Goal: Task Accomplishment & Management: Manage account settings

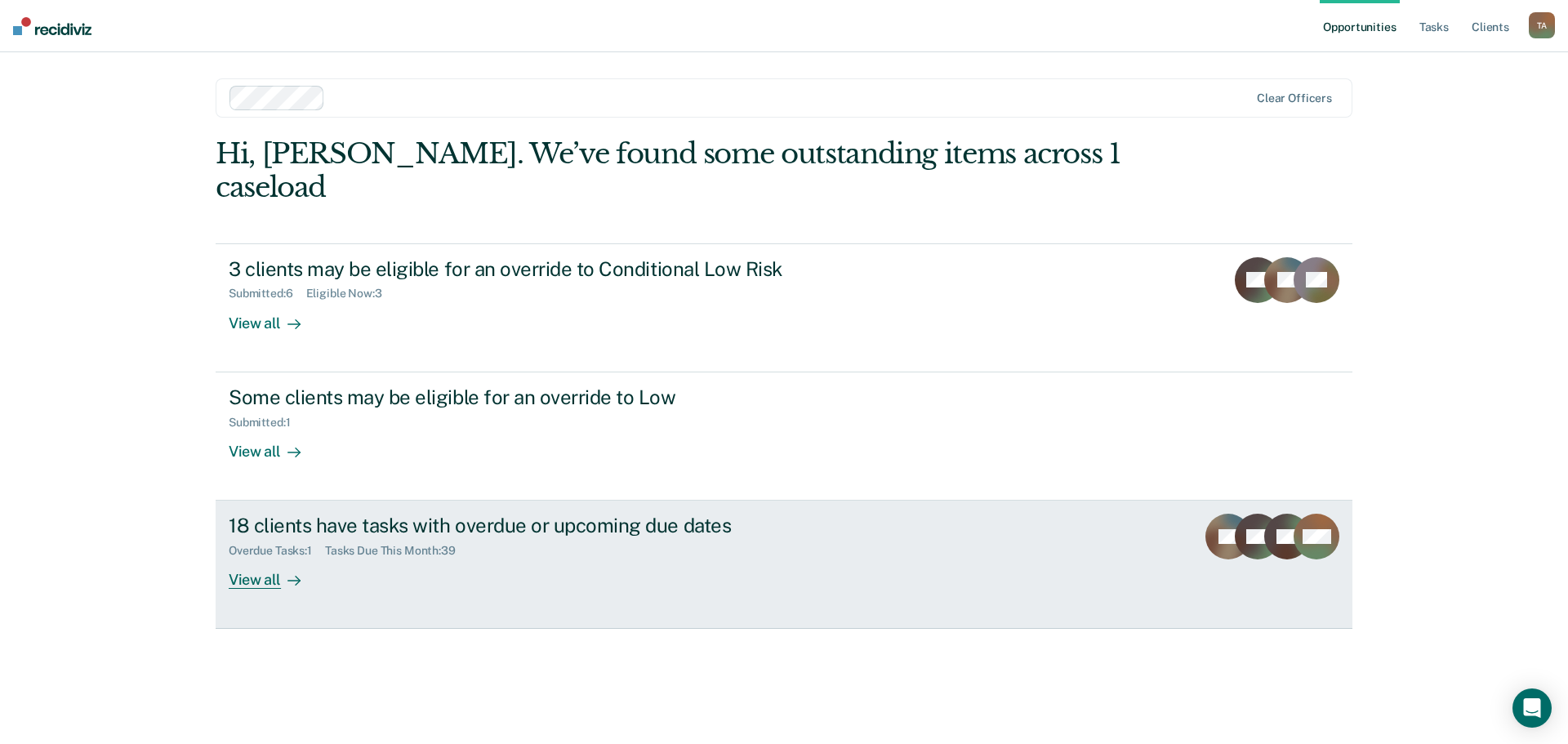
click at [266, 557] on div "View all" at bounding box center [275, 573] width 92 height 32
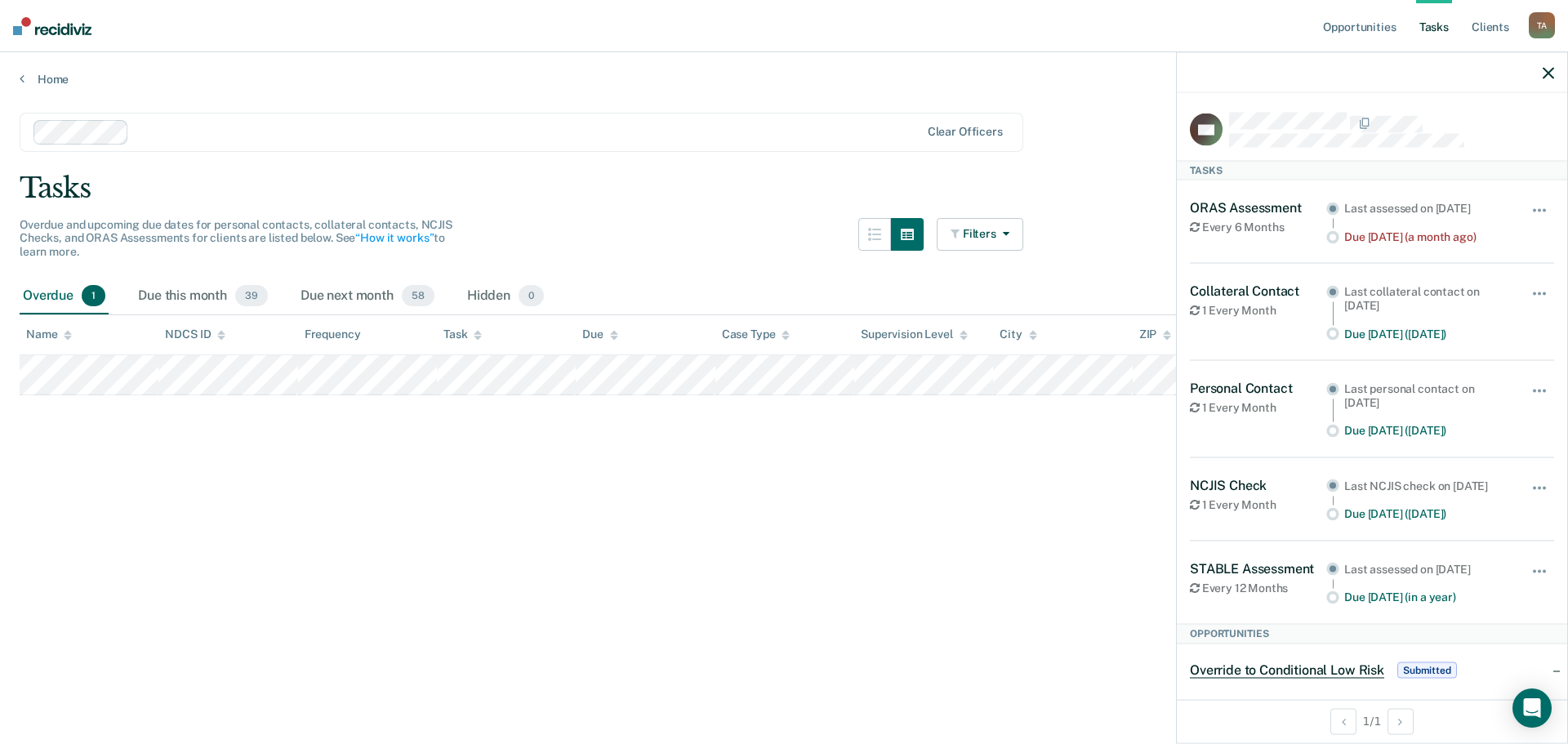
click at [1377, 236] on div "Due [DATE] (a month ago)" at bounding box center [1426, 236] width 164 height 14
click at [1392, 206] on div "Last assessed on Jan 22, 2025" at bounding box center [1426, 207] width 164 height 14
click at [1329, 237] on circle at bounding box center [1332, 236] width 7 height 7
click at [1533, 209] on span "button" at bounding box center [1533, 209] width 3 height 3
click at [1076, 456] on main "Clear officers Tasks Overdue and upcoming due dates for personal contacts, coll…" at bounding box center [784, 413] width 1568 height 653
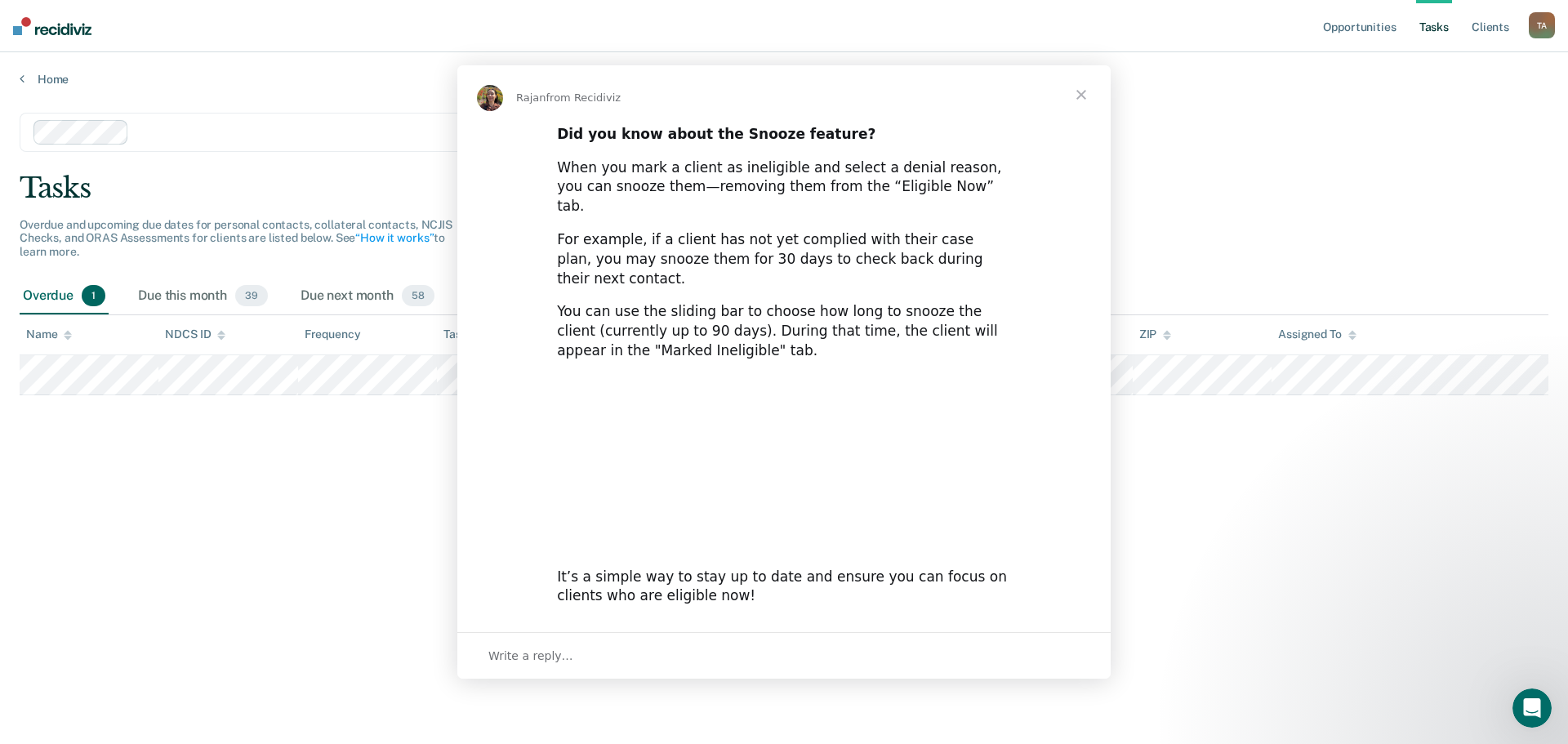
click at [103, 373] on div "Intercom messenger" at bounding box center [784, 372] width 1568 height 744
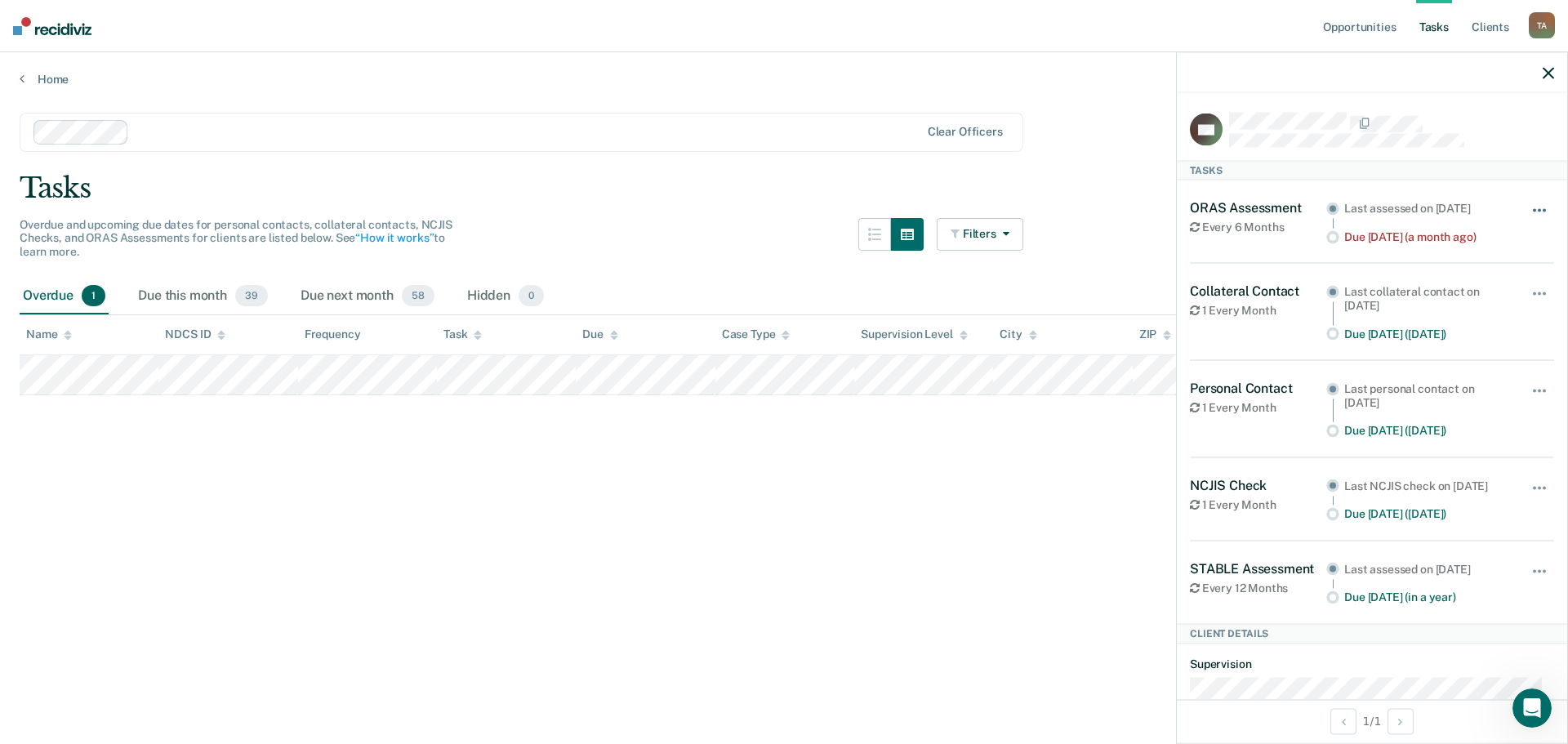
drag, startPoint x: 1359, startPoint y: 242, endPoint x: 1533, endPoint y: 205, distance: 177.9
click at [1533, 205] on button "button" at bounding box center [1540, 218] width 28 height 26
click at [1466, 288] on button "7 days" at bounding box center [1495, 288] width 118 height 26
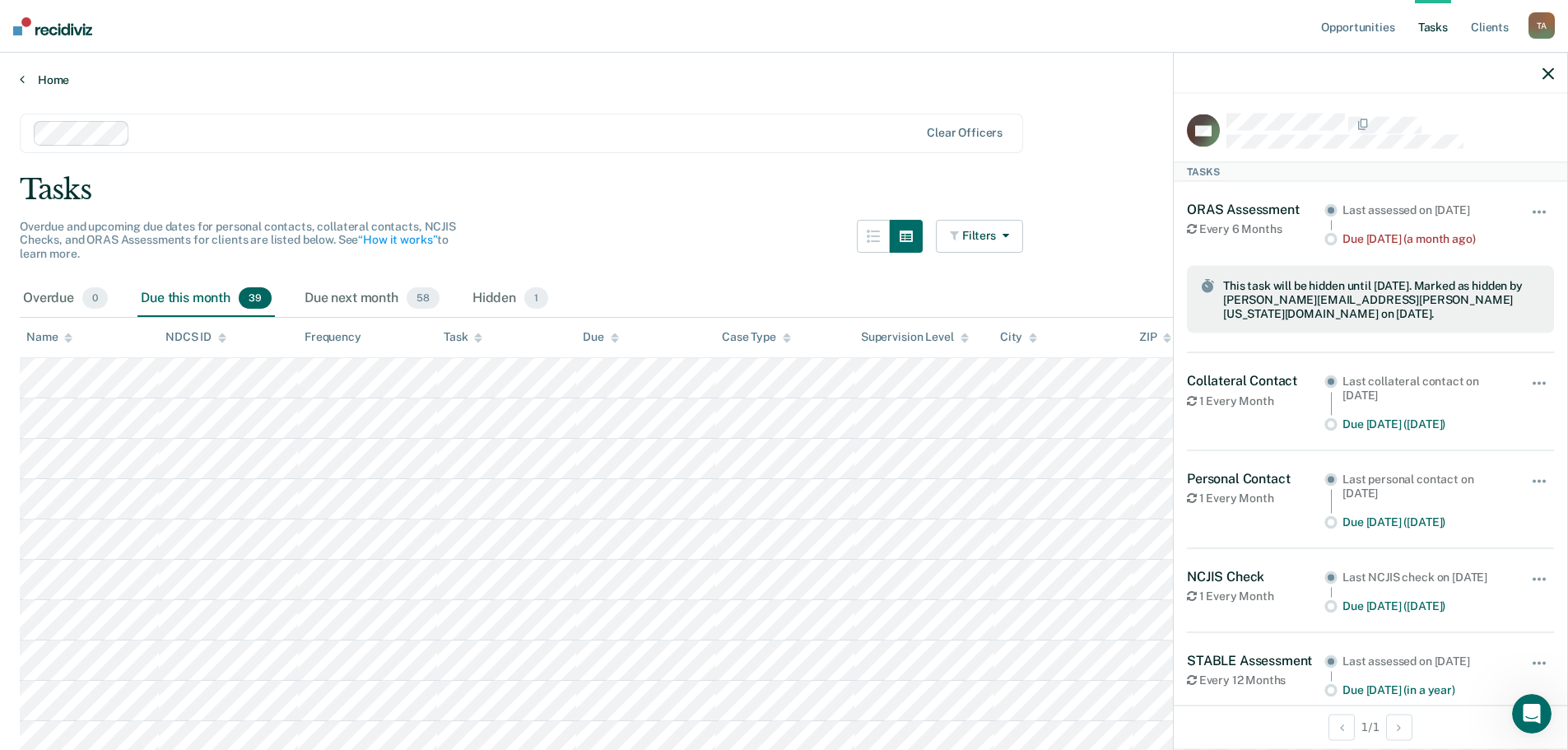
click at [47, 79] on link "Home" at bounding box center [784, 80] width 1528 height 15
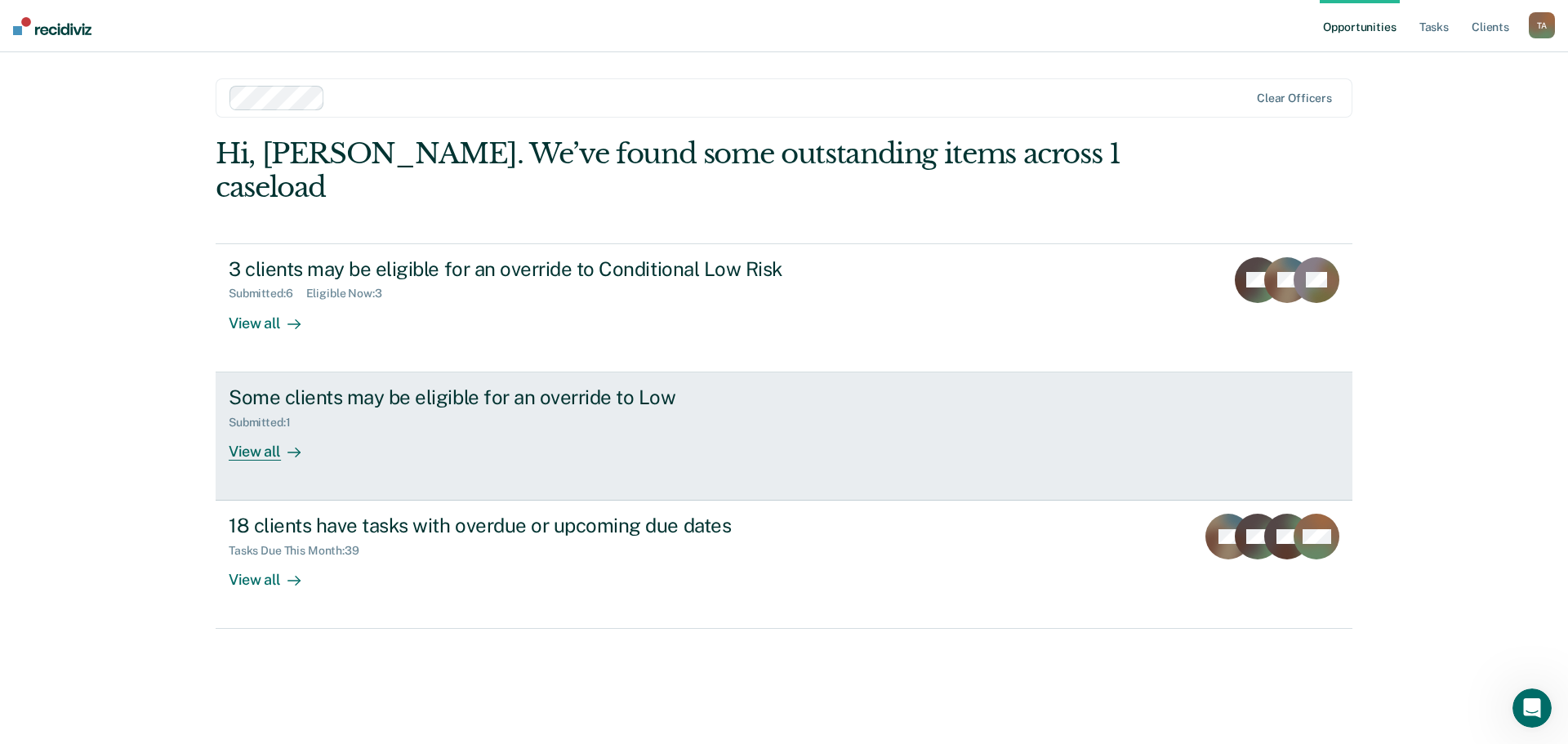
click at [472, 386] on div "Some clients may be eligible for an override to Low" at bounding box center [516, 397] width 573 height 23
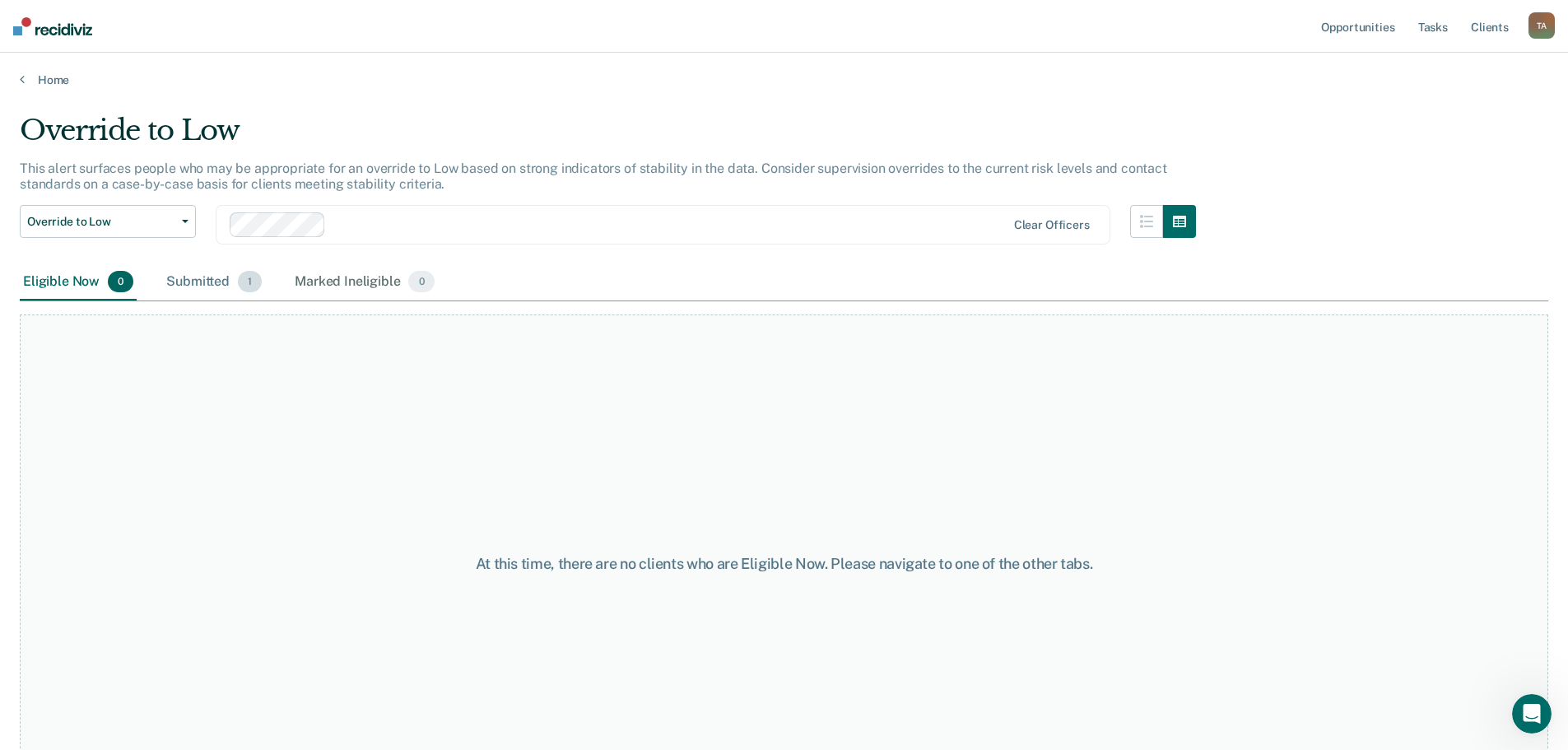
click at [227, 279] on div "Submitted 1" at bounding box center [214, 282] width 102 height 36
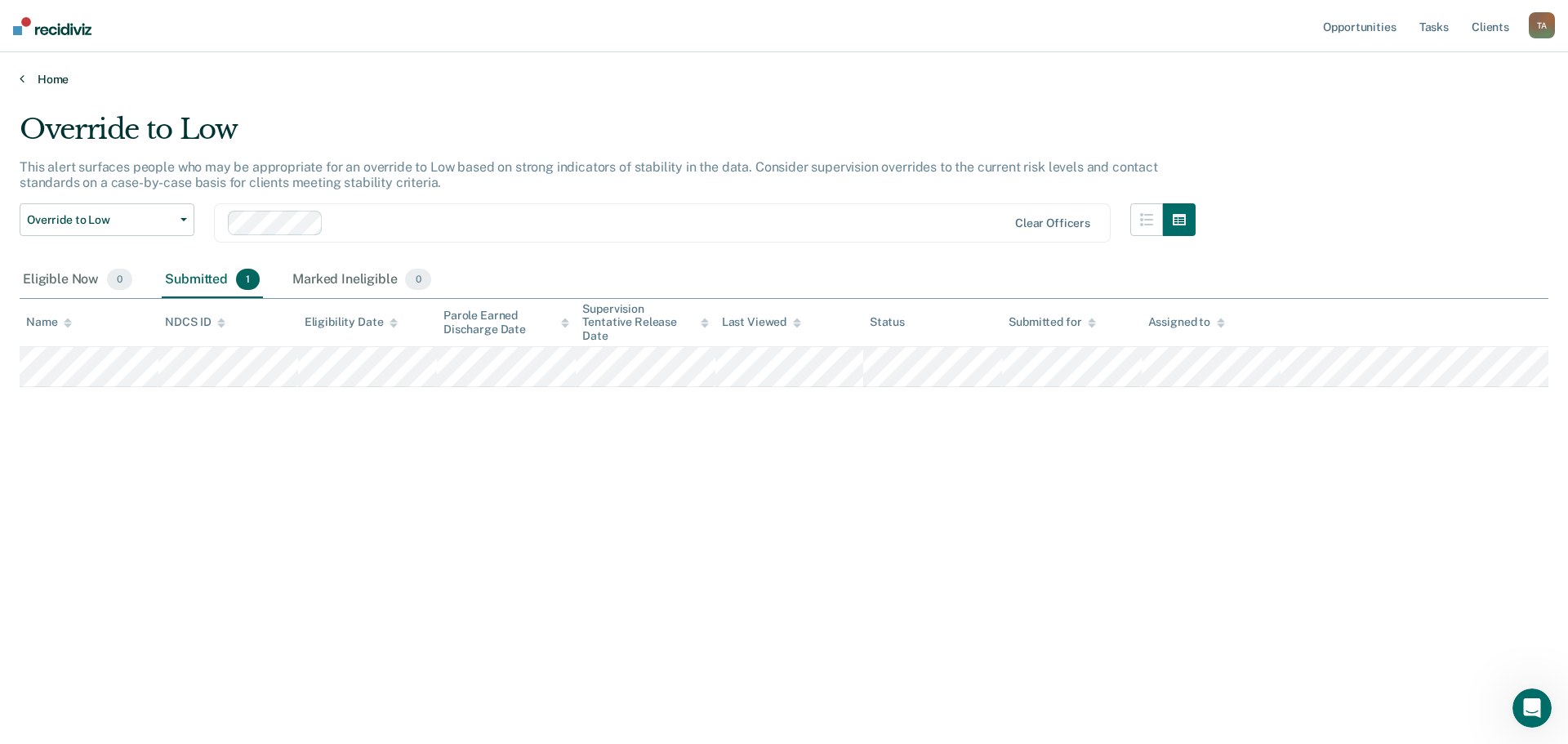
click at [61, 72] on link "Home" at bounding box center [784, 79] width 1529 height 15
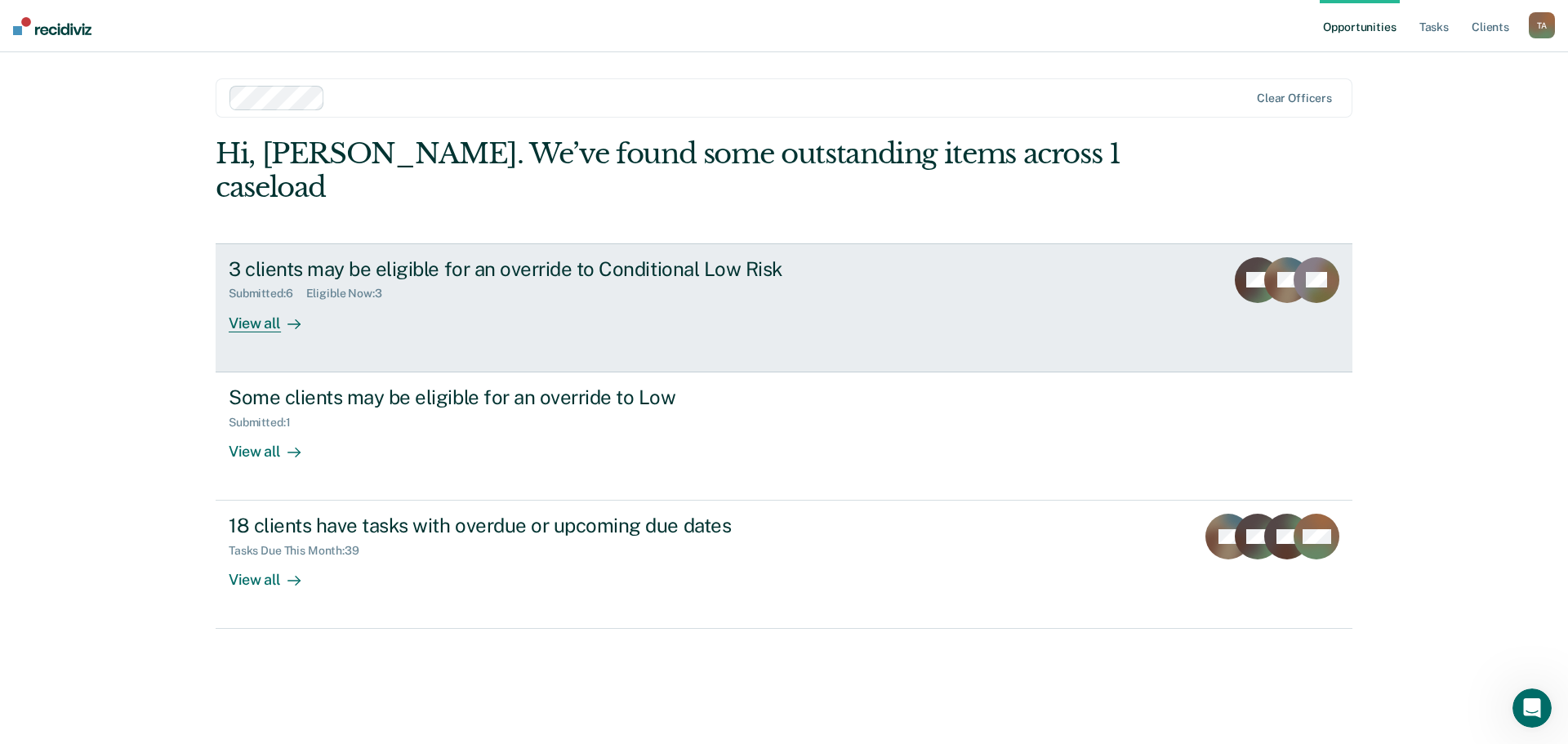
click at [360, 257] on div "3 clients may be eligible for an override to Conditional Low Risk" at bounding box center [516, 268] width 573 height 23
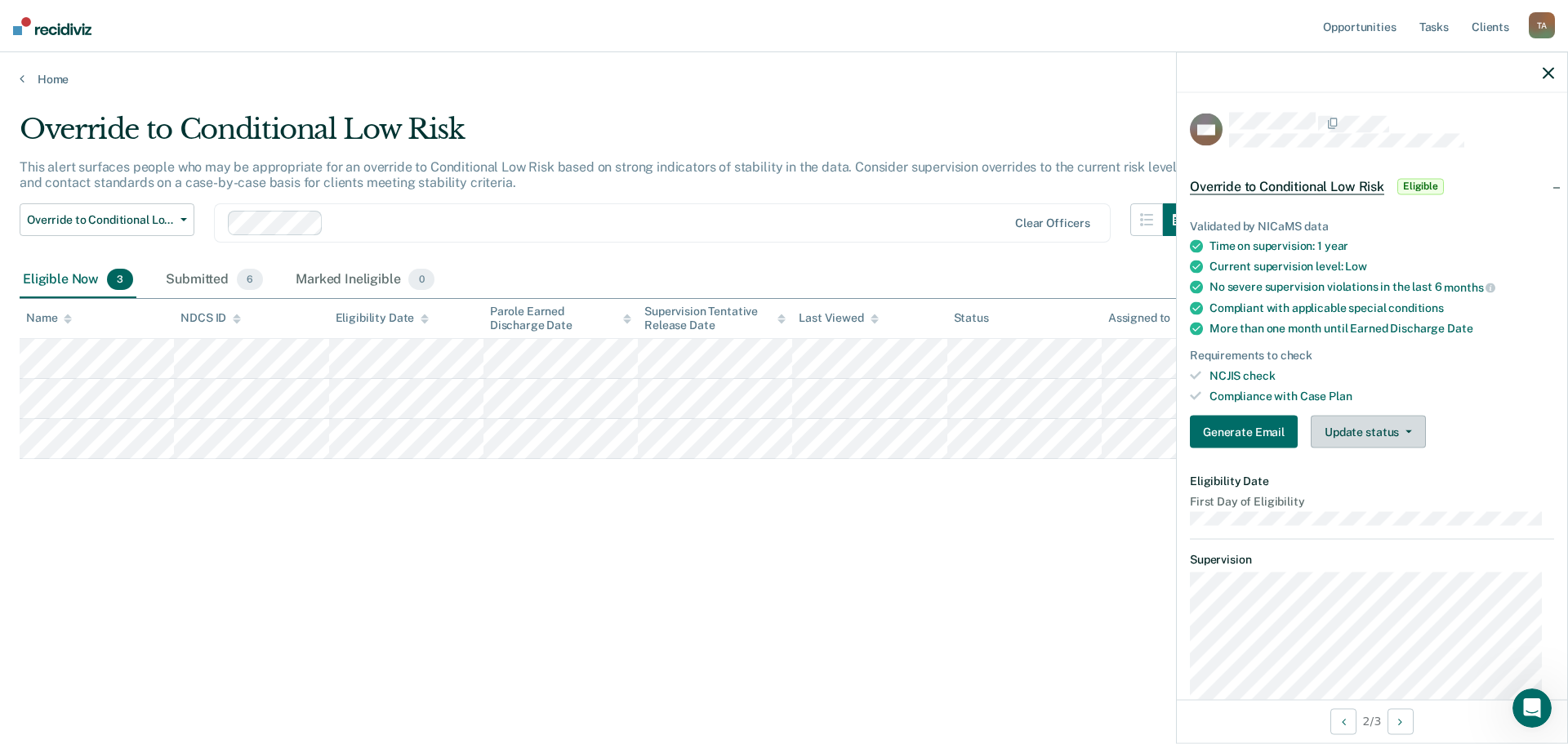
click at [1370, 435] on button "Update status" at bounding box center [1367, 431] width 115 height 33
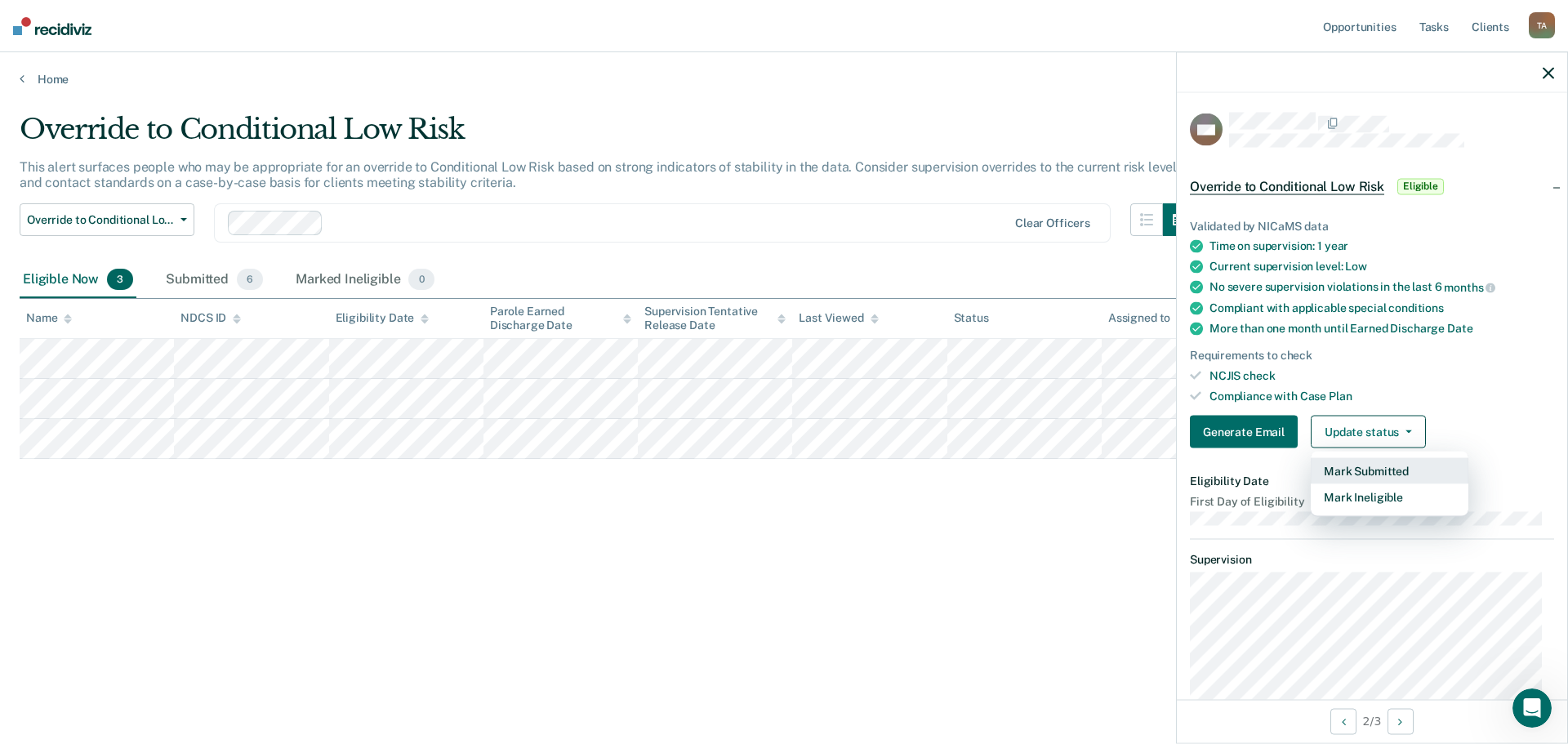
click at [1372, 468] on button "Mark Submitted" at bounding box center [1389, 471] width 158 height 26
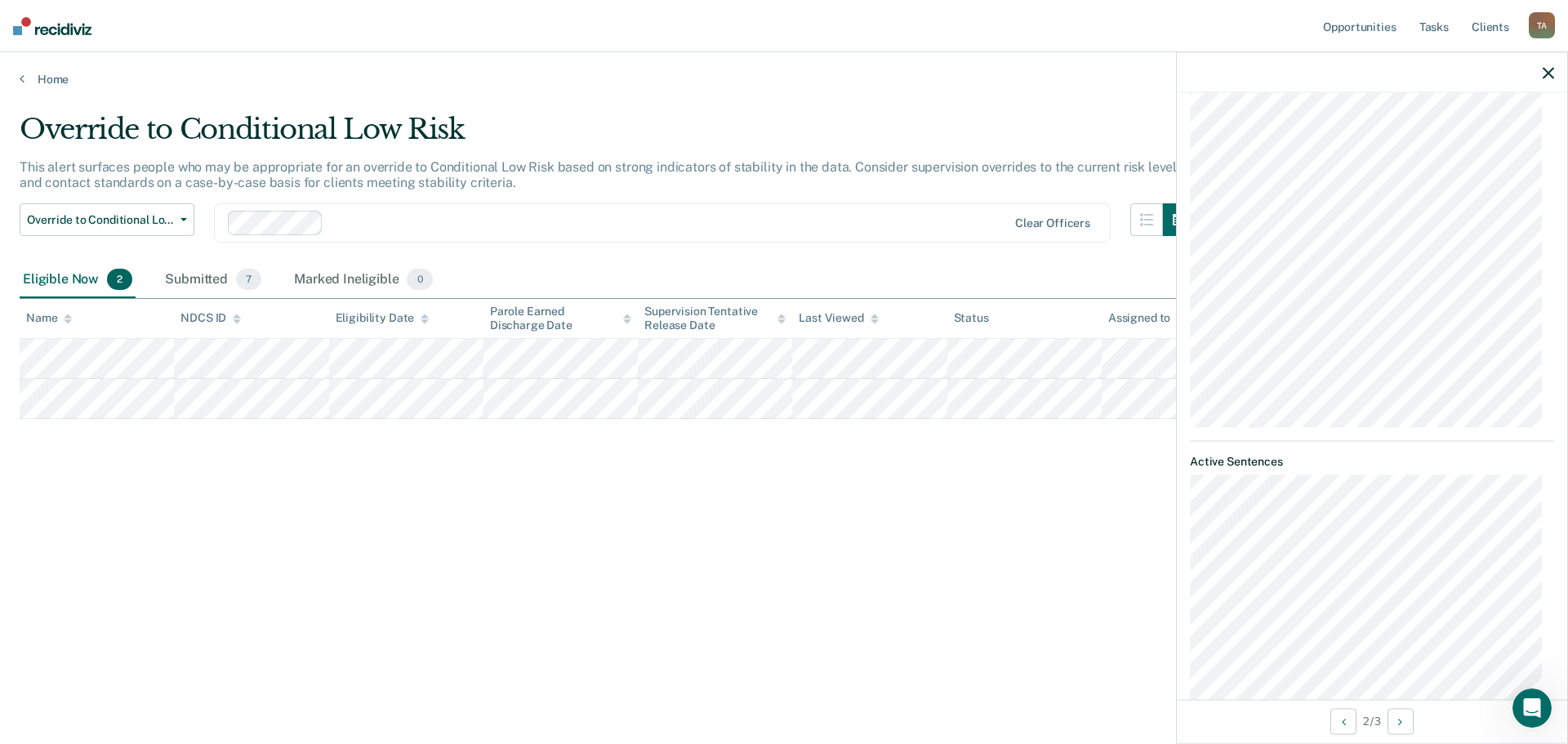
scroll to position [1032, 0]
click at [1533, 702] on icon "Open Intercom Messenger" at bounding box center [1530, 705] width 27 height 27
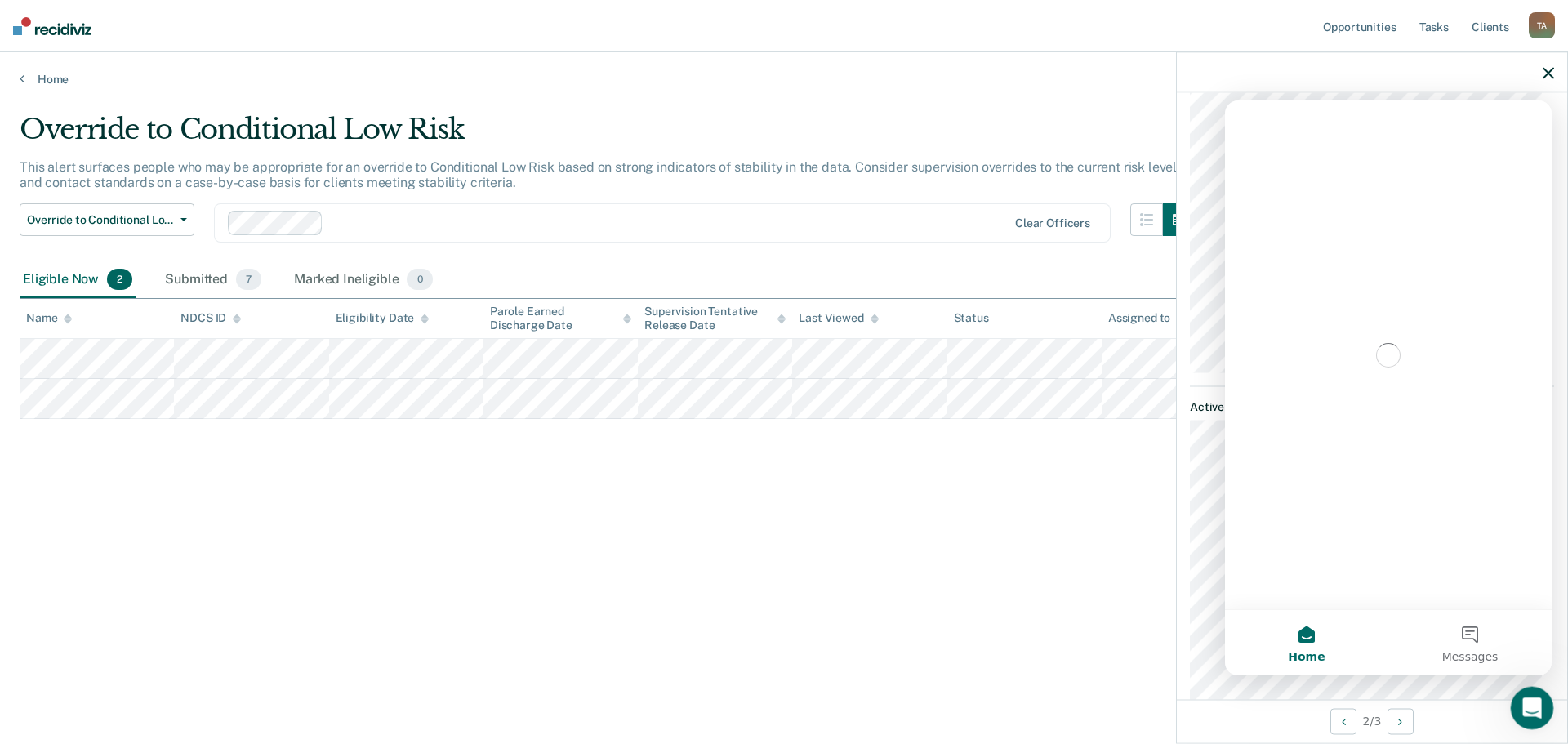
scroll to position [0, 0]
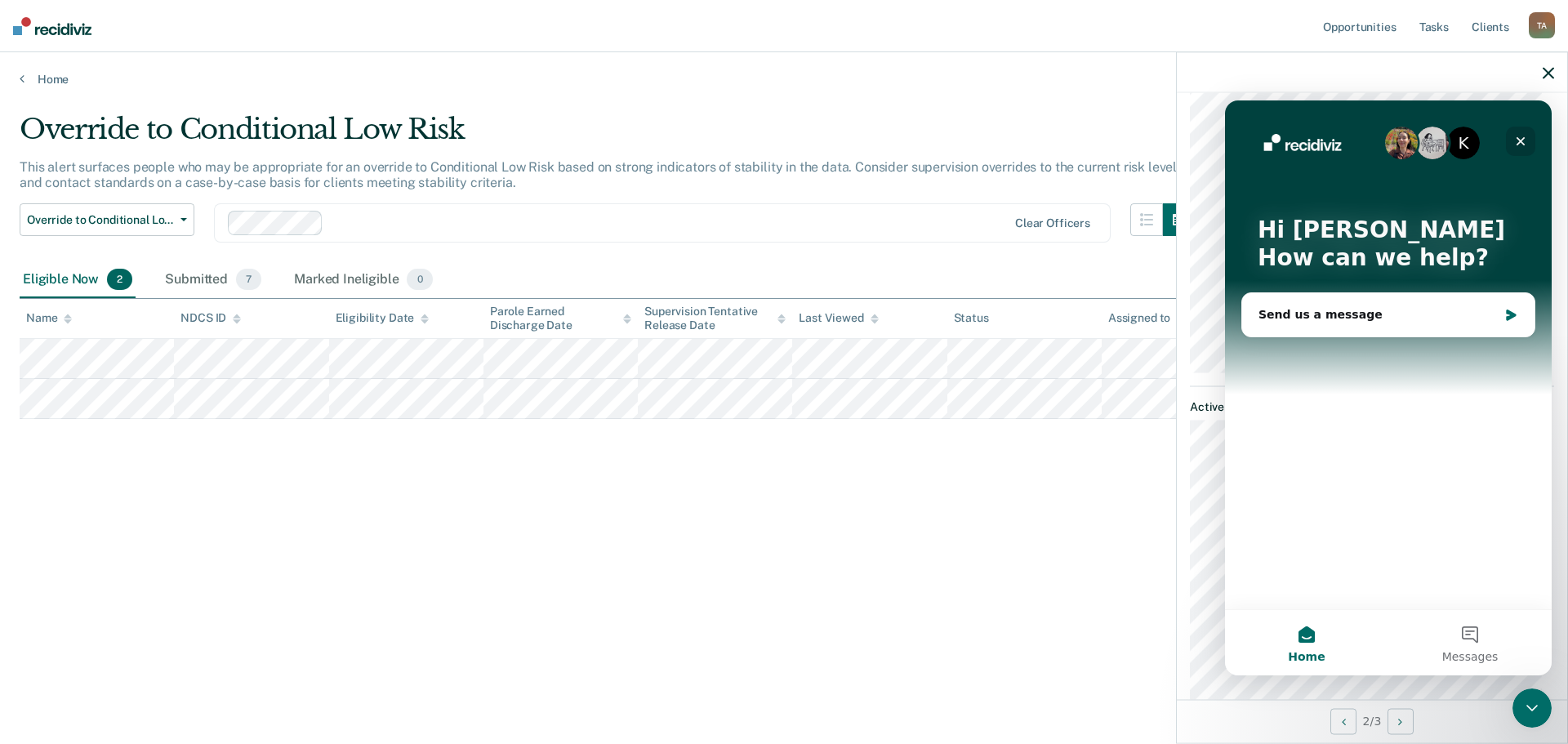
click at [1521, 140] on icon "Close" at bounding box center [1521, 142] width 9 height 9
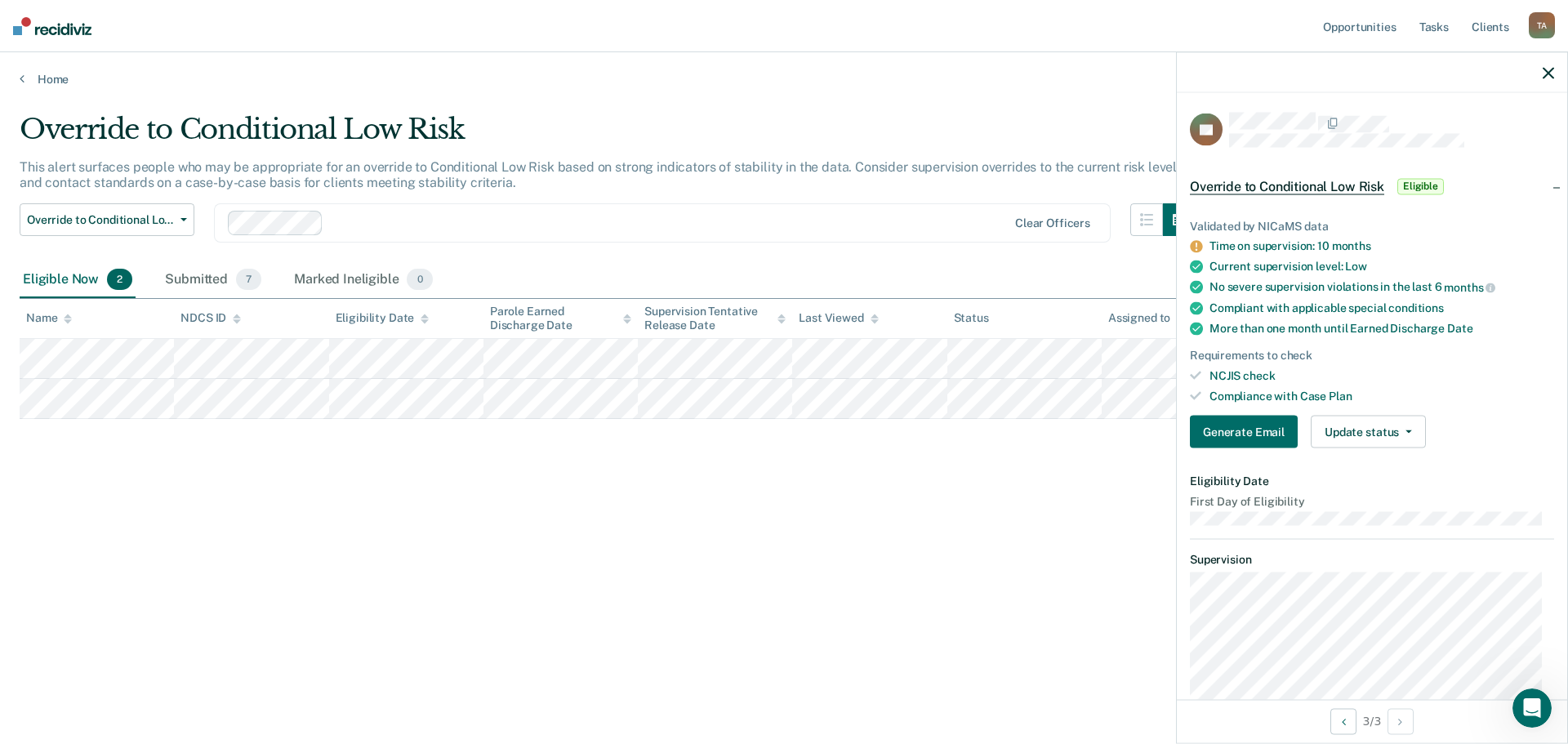
click at [1421, 185] on span "Eligible" at bounding box center [1420, 186] width 47 height 16
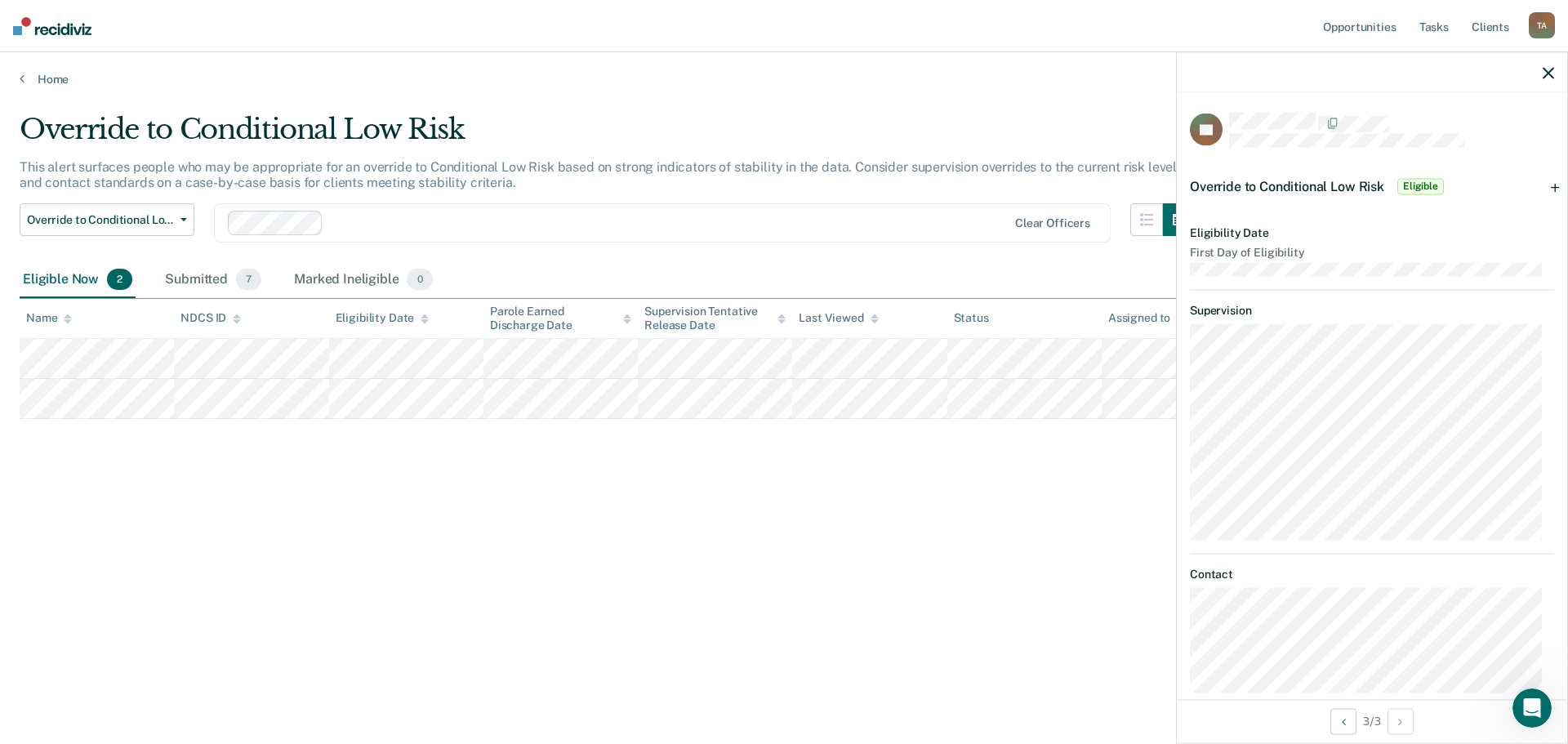
click at [1544, 186] on div "Override to Conditional Low Risk Eligible" at bounding box center [1372, 186] width 390 height 52
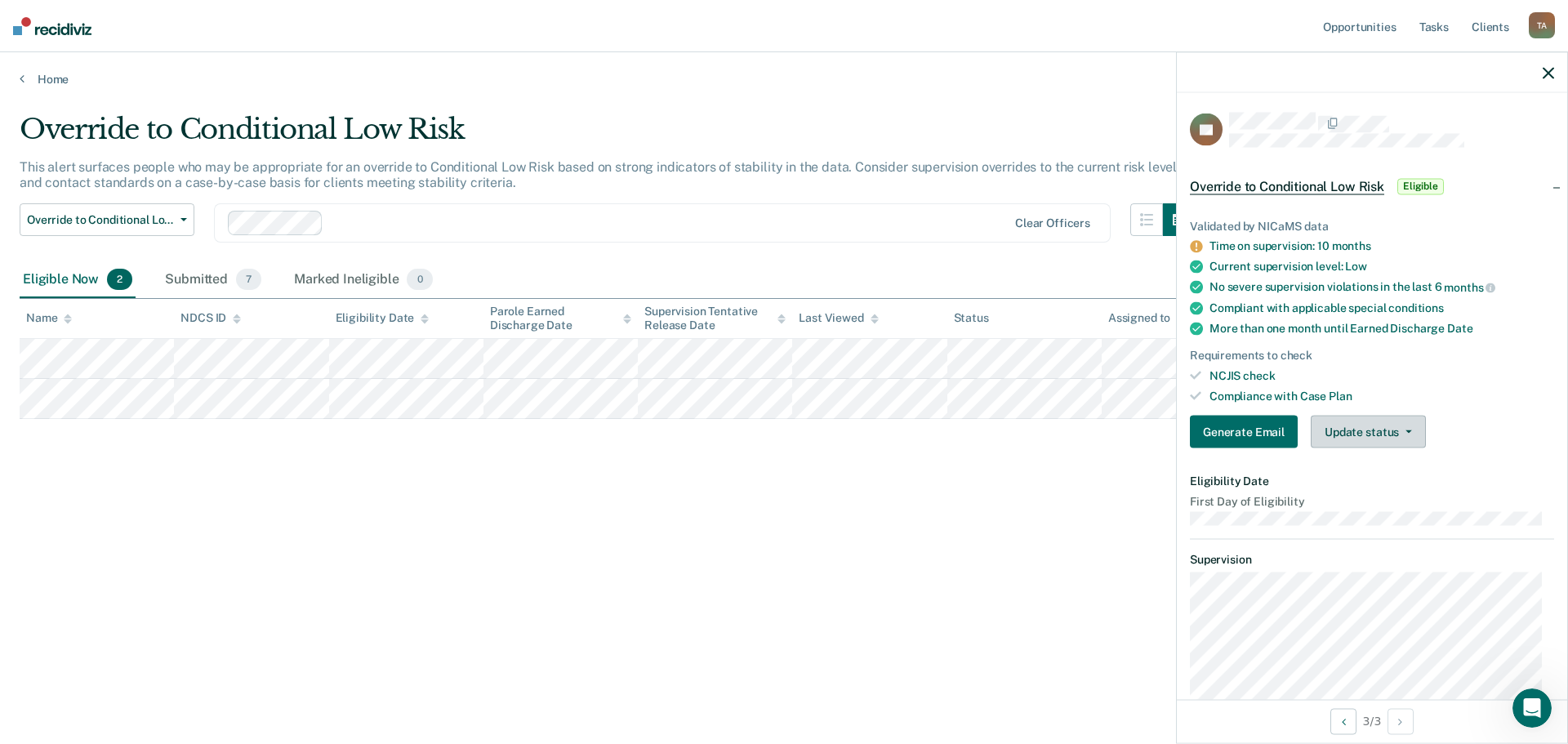
click at [1372, 430] on button "Update status" at bounding box center [1367, 431] width 115 height 33
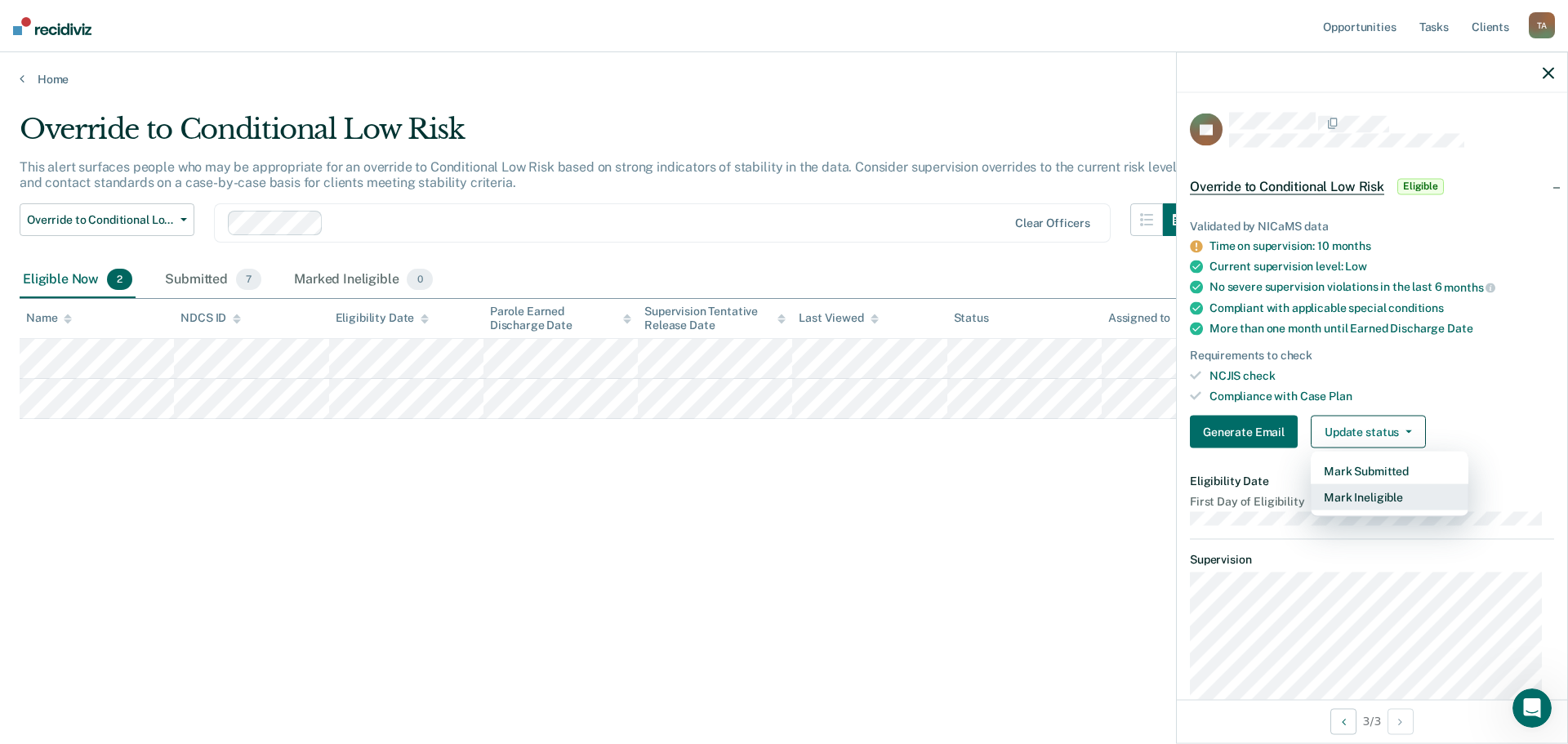
click at [1364, 492] on button "Mark Ineligible" at bounding box center [1389, 497] width 158 height 26
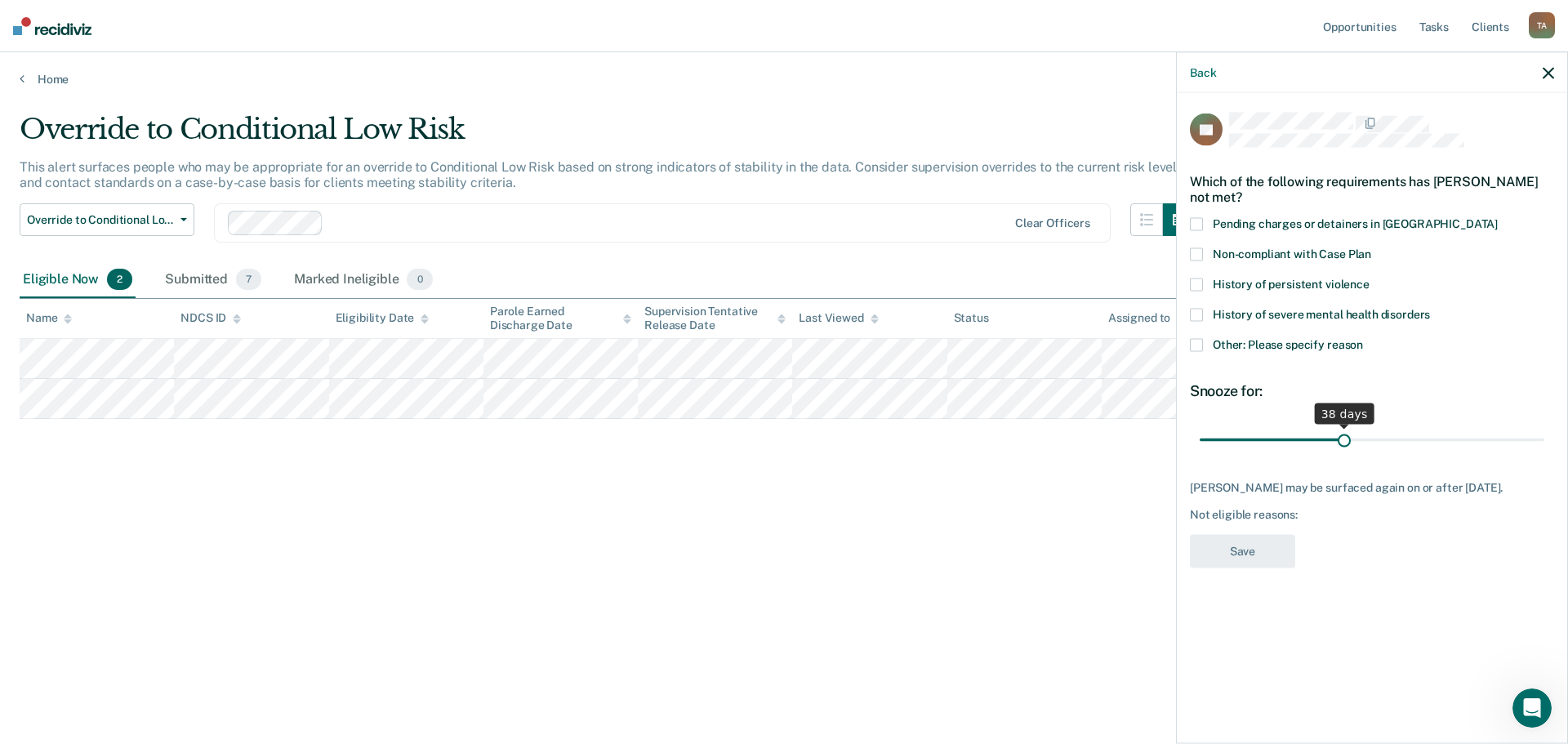
drag, startPoint x: 1311, startPoint y: 438, endPoint x: 1344, endPoint y: 425, distance: 35.5
type input "38"
click at [1344, 426] on input "range" at bounding box center [1371, 440] width 345 height 29
click at [1335, 510] on div "Schuyler Lammers may be surfaced again on or after October 16, 2025. Not eligib…" at bounding box center [1372, 500] width 364 height 41
click at [1196, 344] on span at bounding box center [1196, 344] width 13 height 13
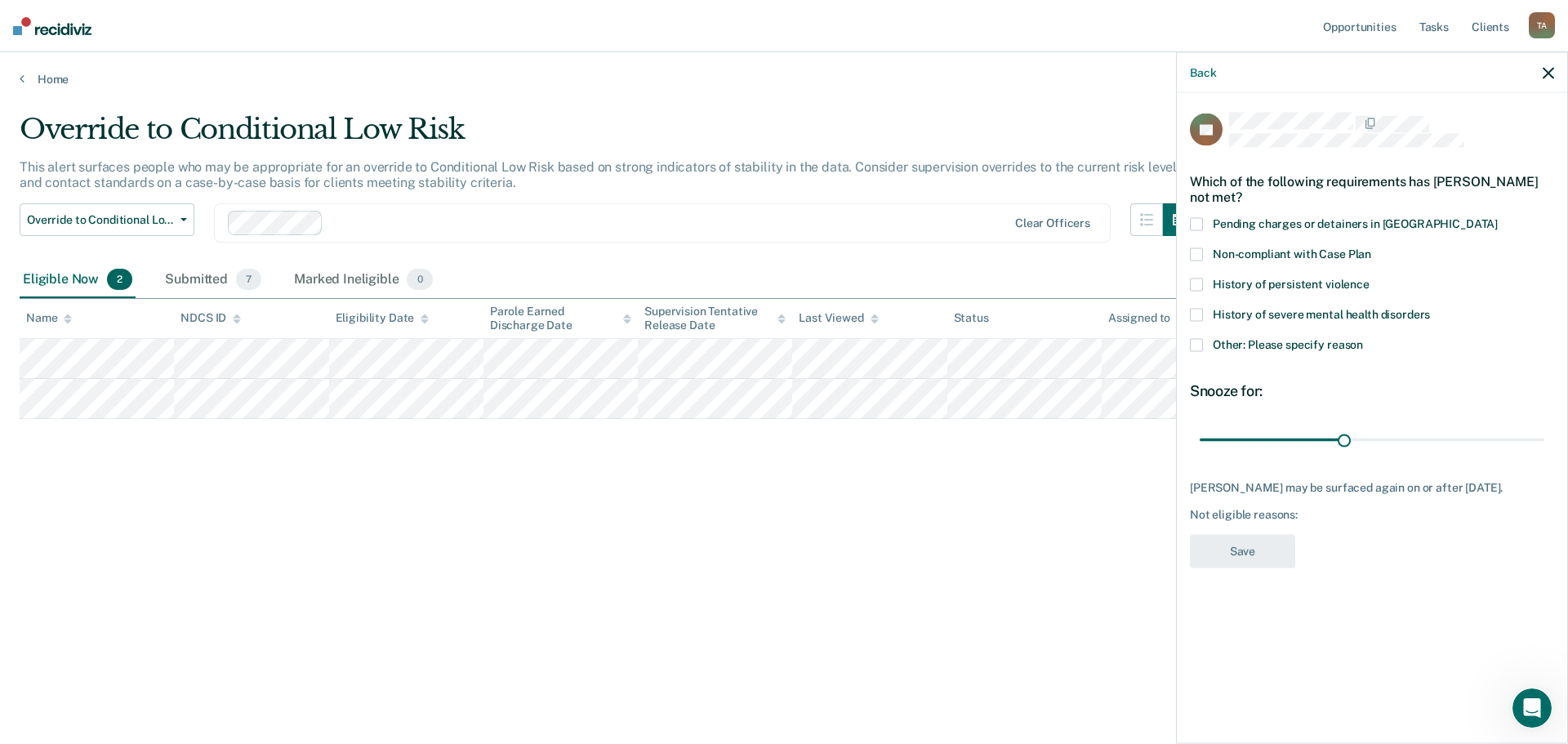
click at [1363, 338] on input "Other: Please specify reason" at bounding box center [1363, 338] width 0 height 0
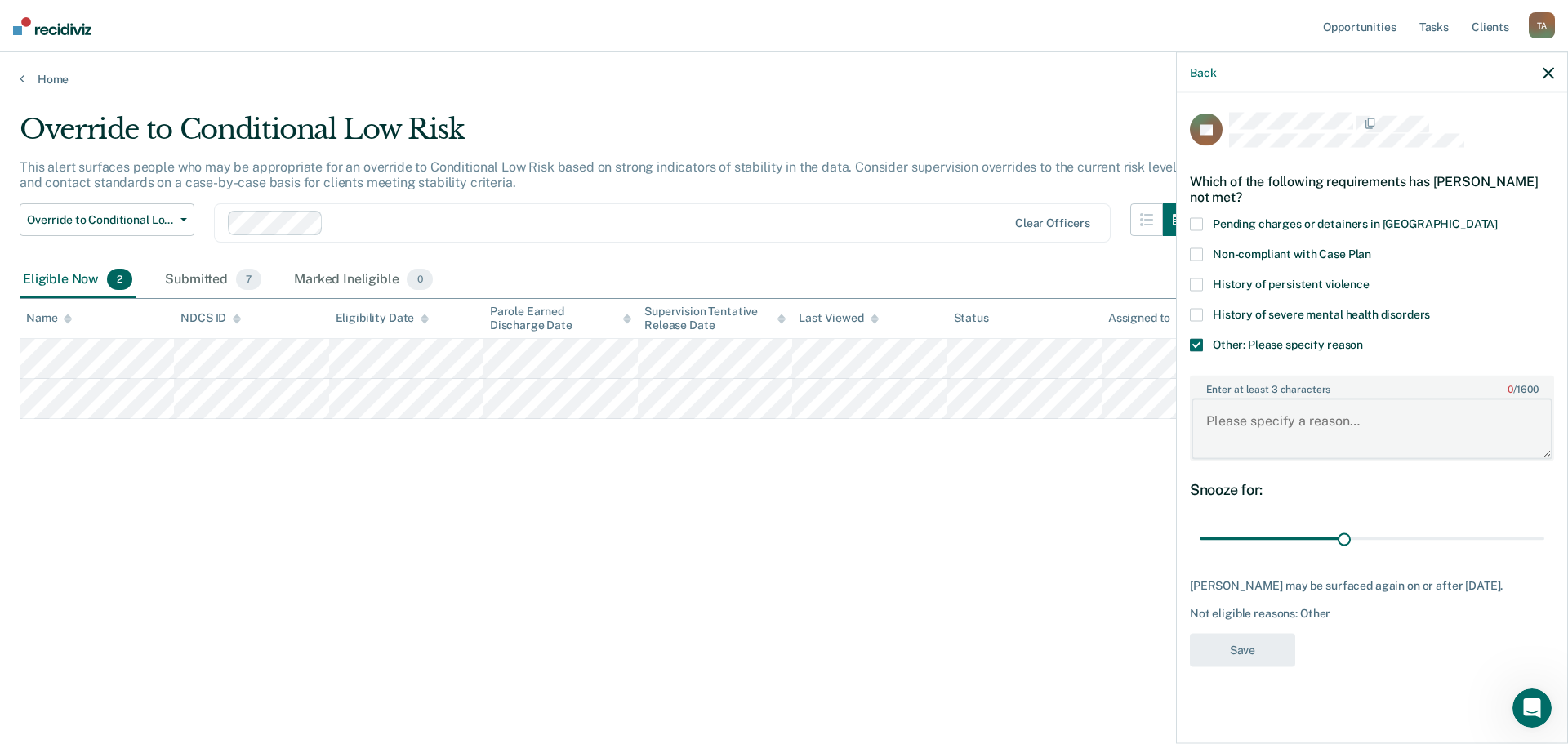
click at [1340, 432] on textarea "Enter at least 3 characters 0 / 1600" at bounding box center [1372, 428] width 360 height 61
type textarea "Under 1 year of supervision"
drag, startPoint x: 1391, startPoint y: 414, endPoint x: 1170, endPoint y: 429, distance: 221.5
click at [1170, 429] on body "Looks like you’re using Internet Explorer 11. For faster loading and a better e…" at bounding box center [784, 372] width 1568 height 744
click at [1198, 343] on span at bounding box center [1196, 344] width 13 height 13
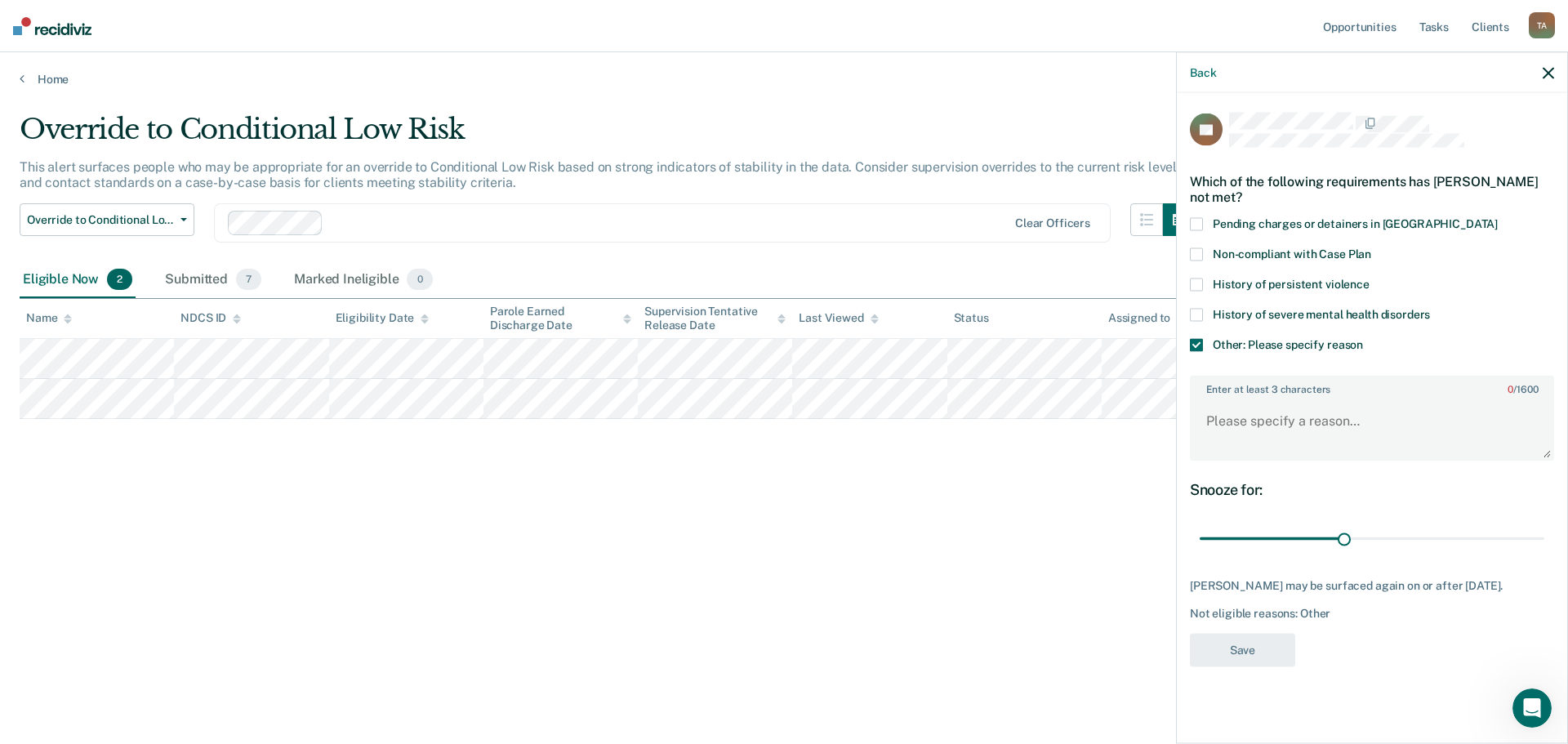
click at [1363, 338] on input "Other: Please specify reason" at bounding box center [1363, 338] width 0 height 0
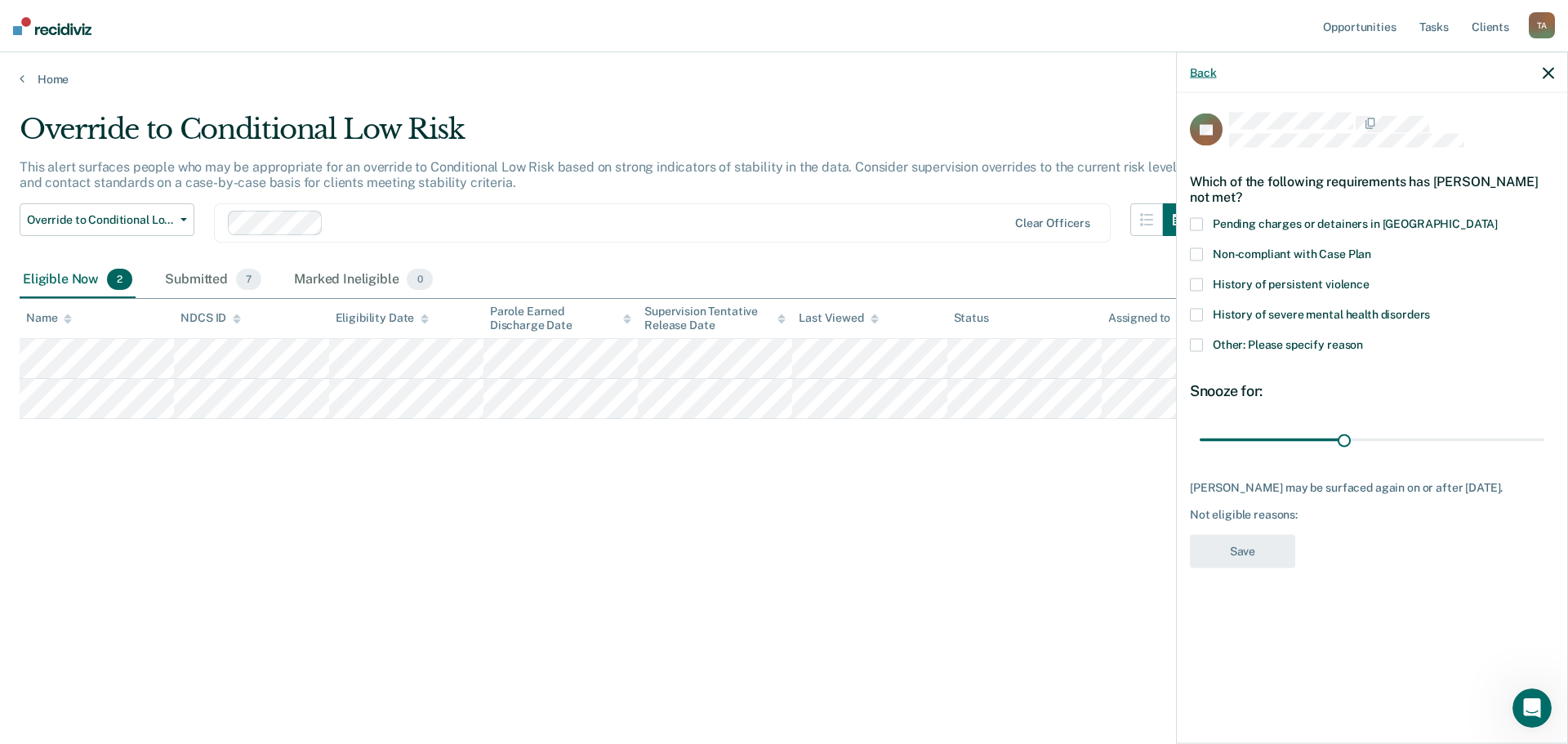
click at [1204, 75] on button "Back" at bounding box center [1203, 72] width 26 height 14
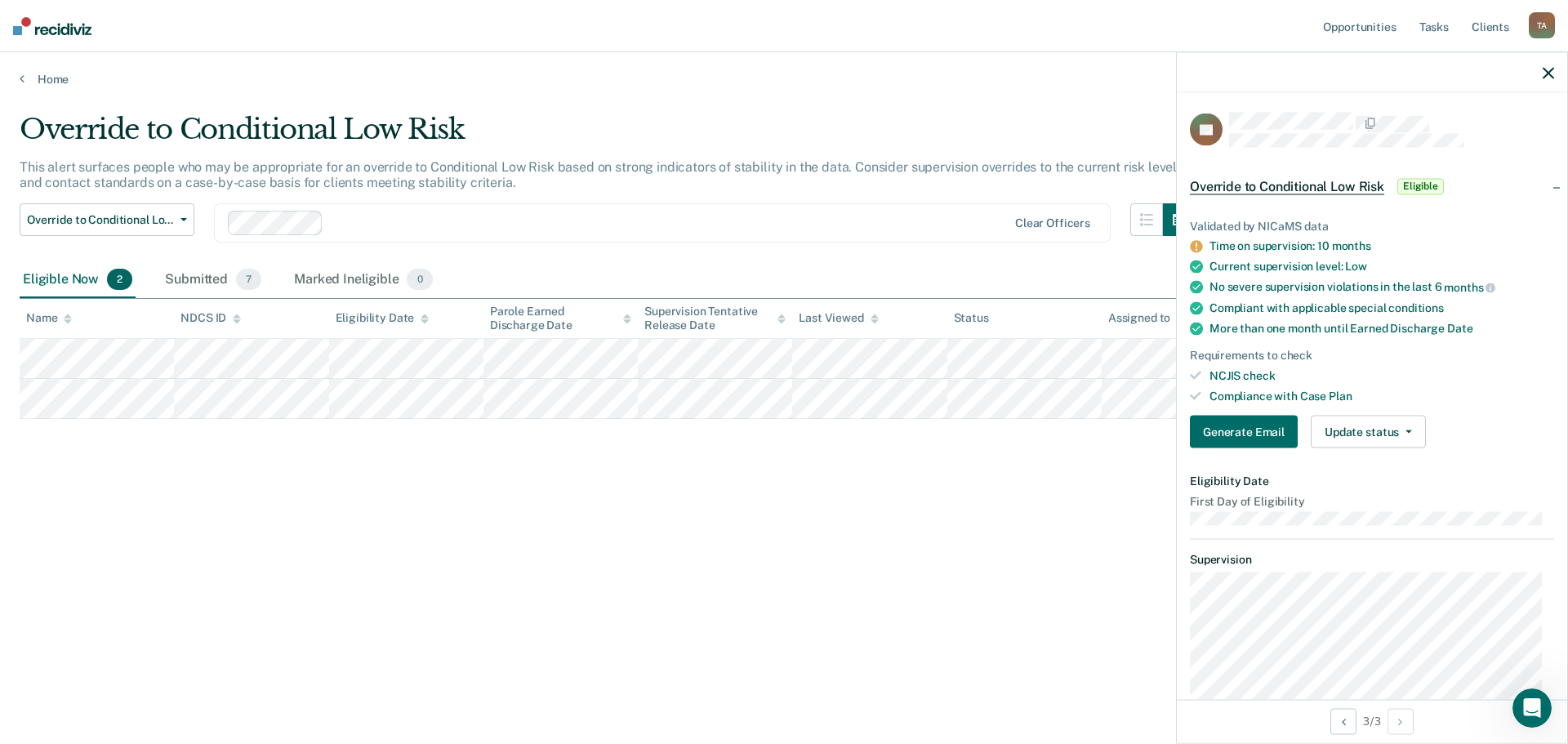
click at [1423, 184] on span "Eligible" at bounding box center [1420, 186] width 47 height 16
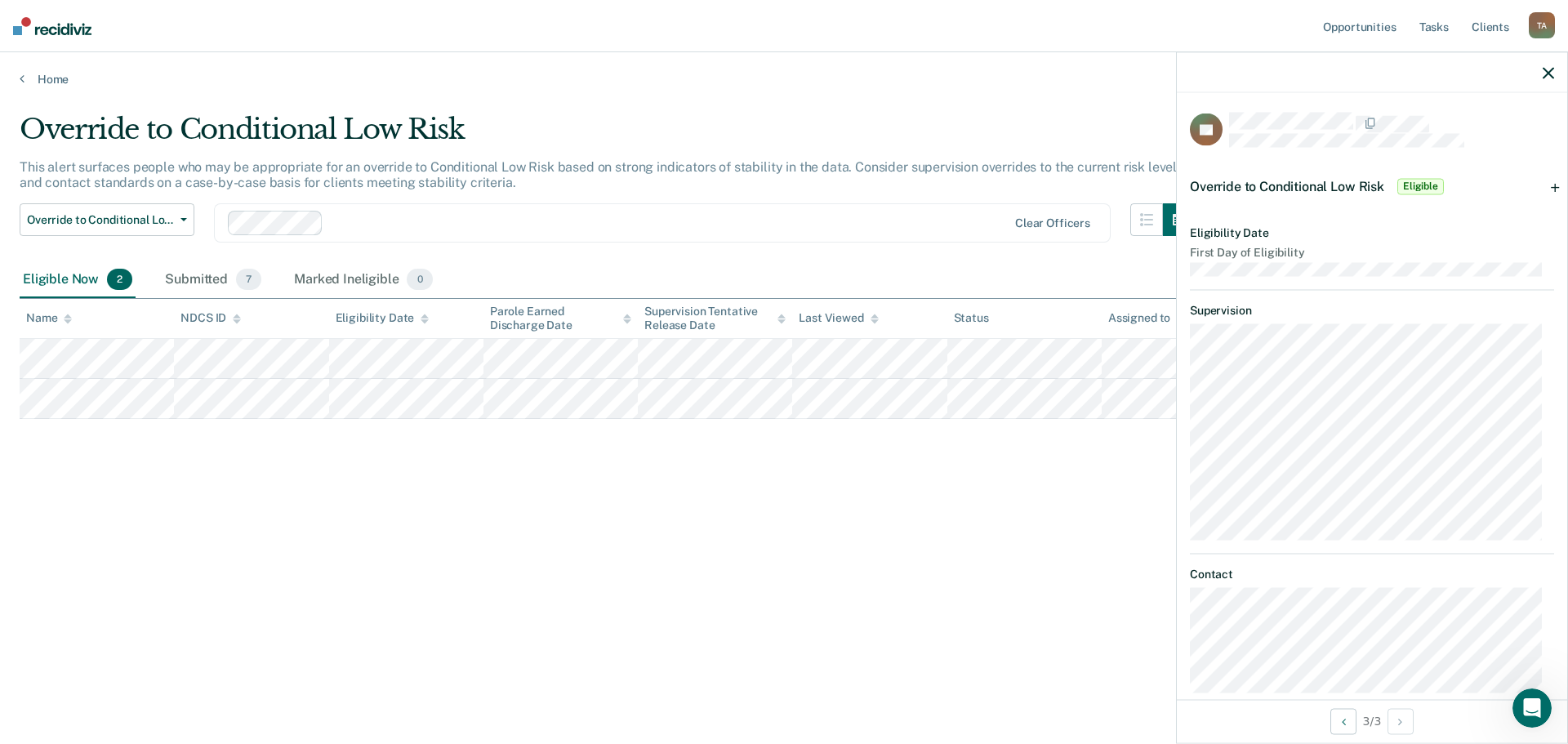
click at [1417, 185] on span "Eligible" at bounding box center [1420, 186] width 47 height 16
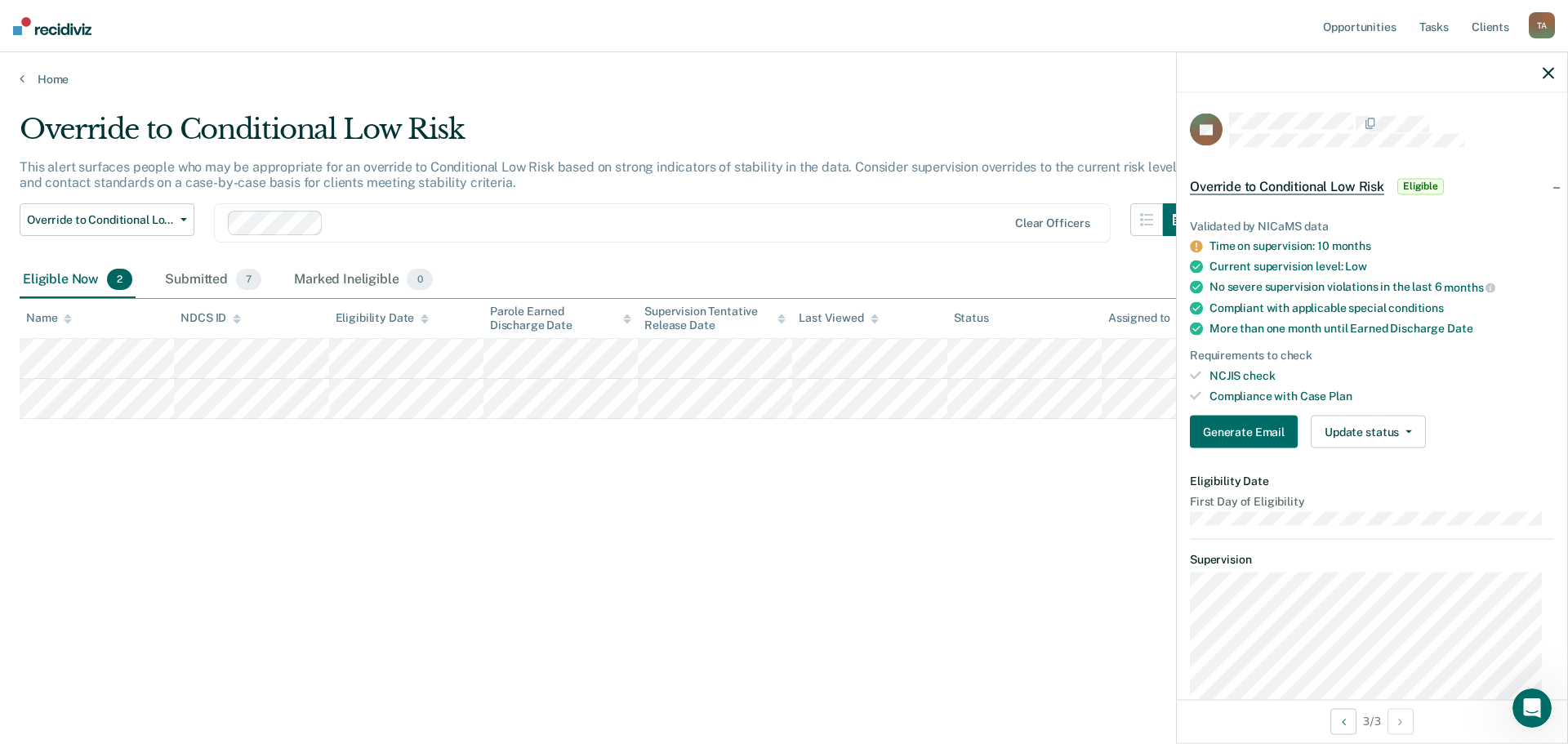
click at [1541, 185] on div "Override to Conditional Low Risk Eligible" at bounding box center [1372, 186] width 390 height 52
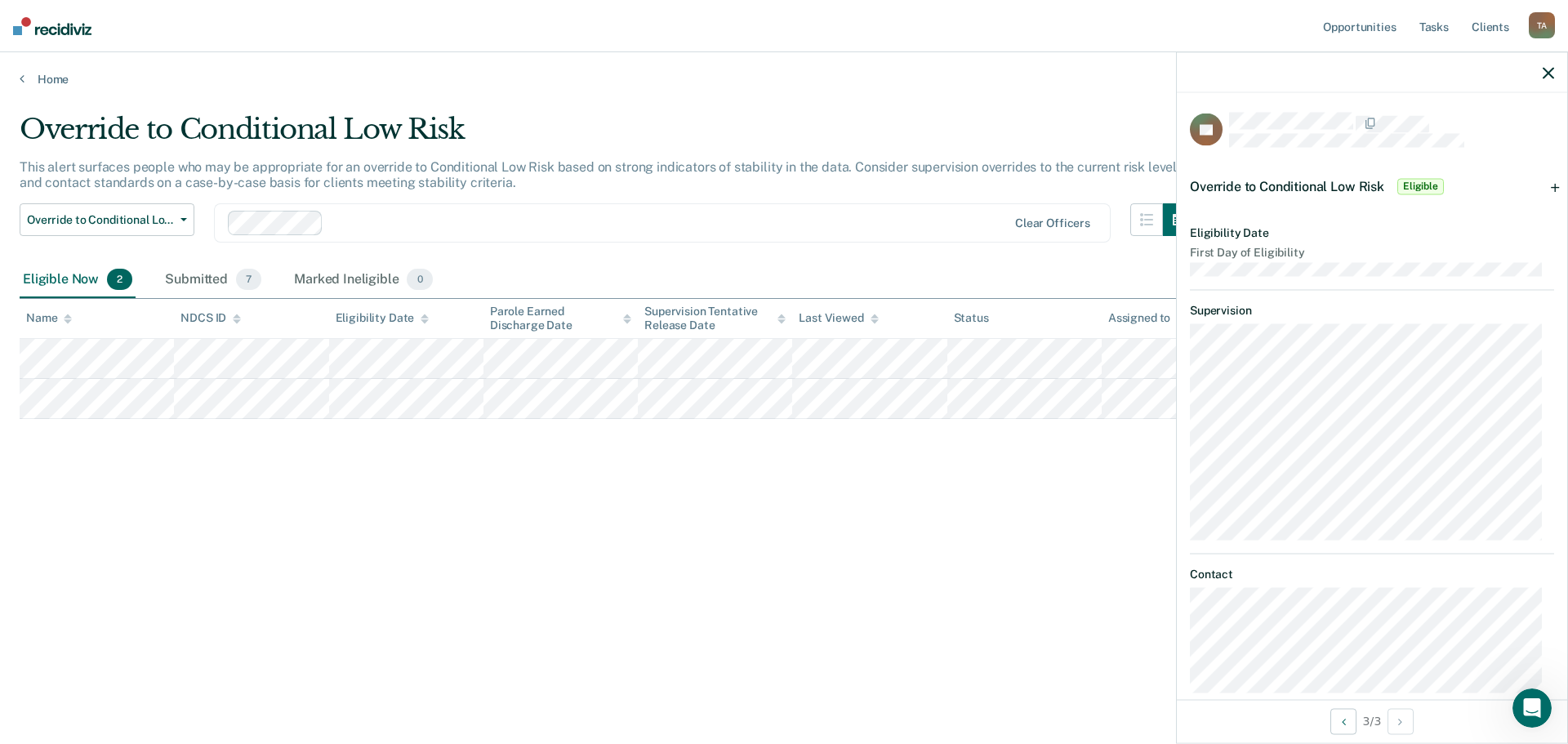
click at [1547, 73] on icon "button" at bounding box center [1548, 73] width 11 height 11
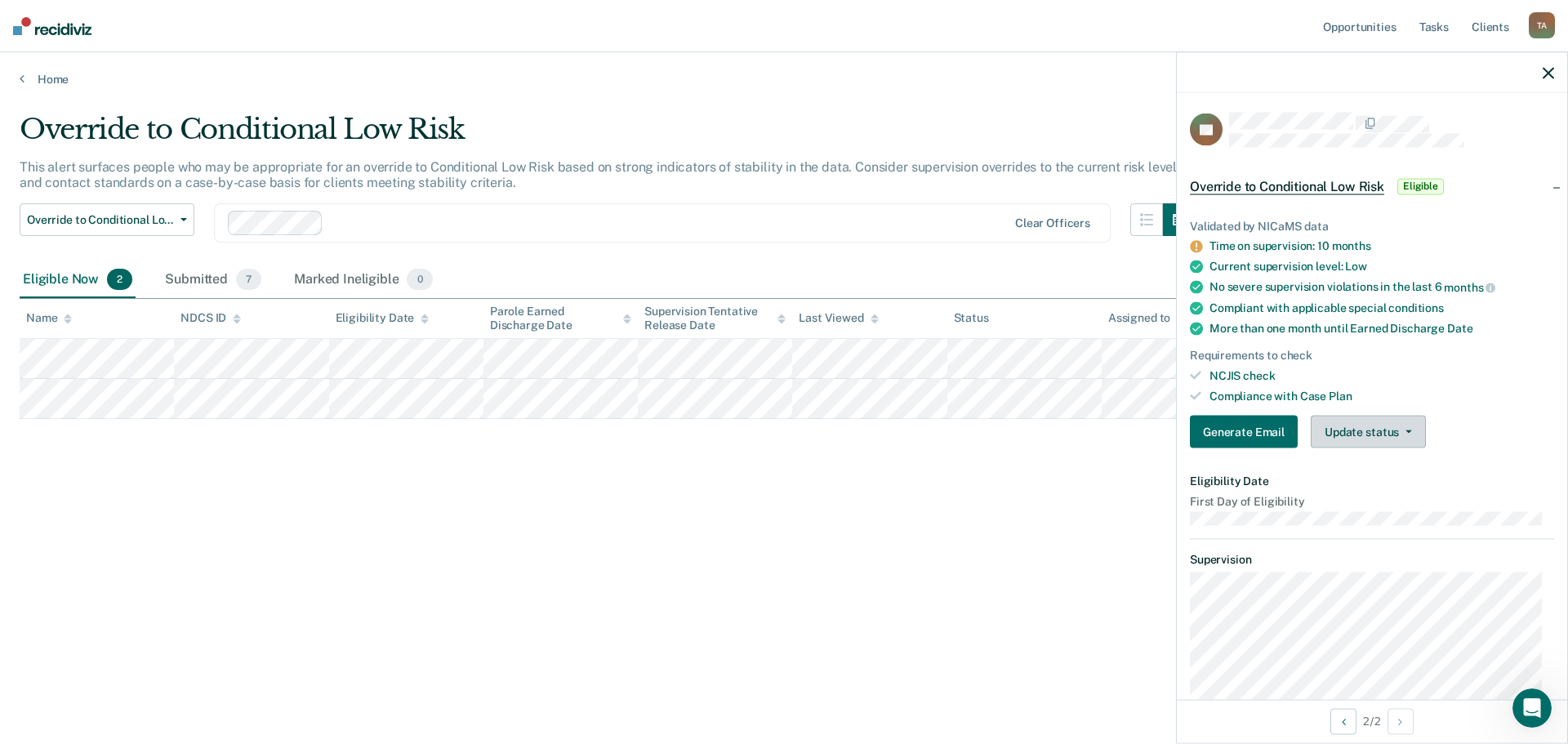
click at [1365, 427] on button "Update status" at bounding box center [1367, 431] width 115 height 33
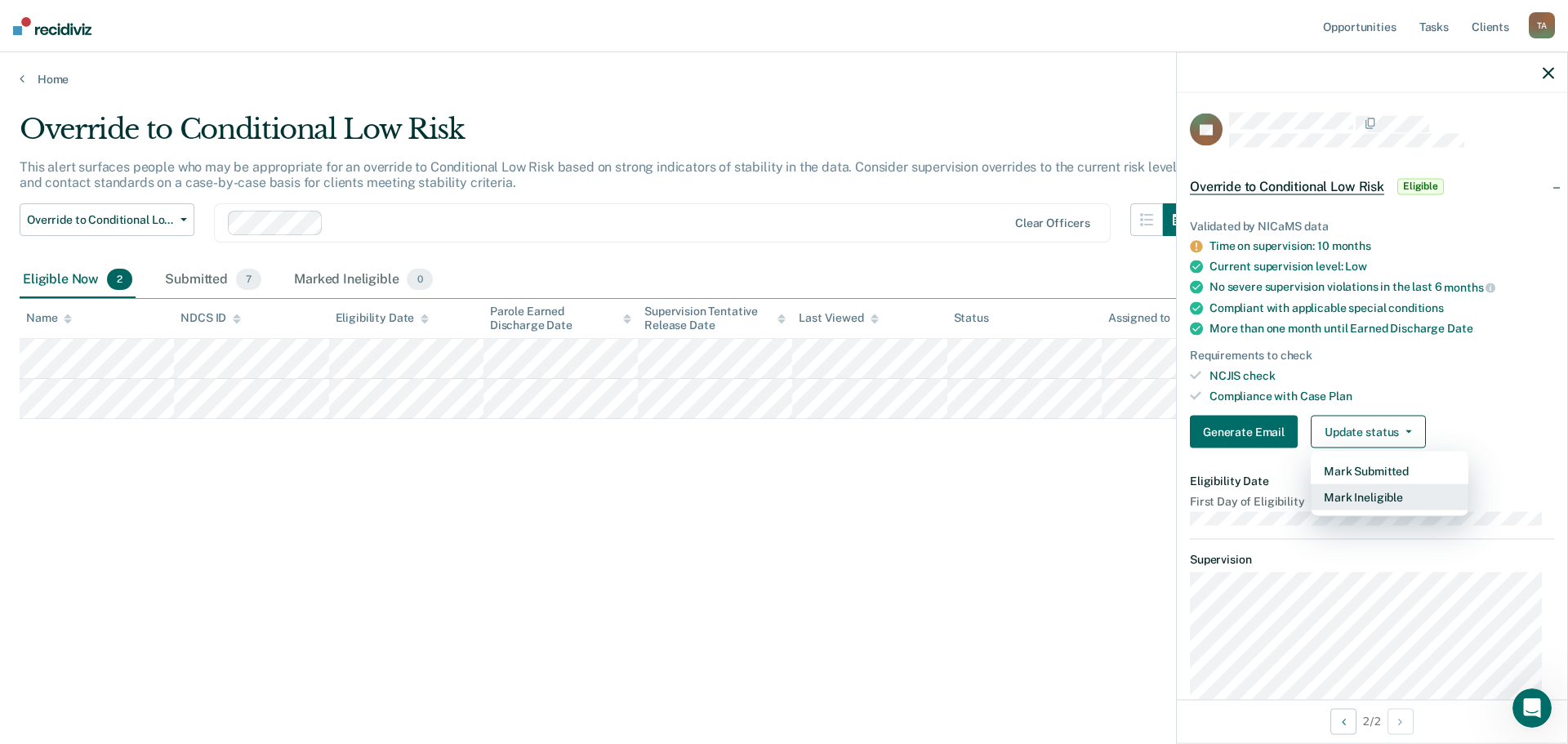
click at [1368, 500] on button "Mark Ineligible" at bounding box center [1389, 497] width 158 height 26
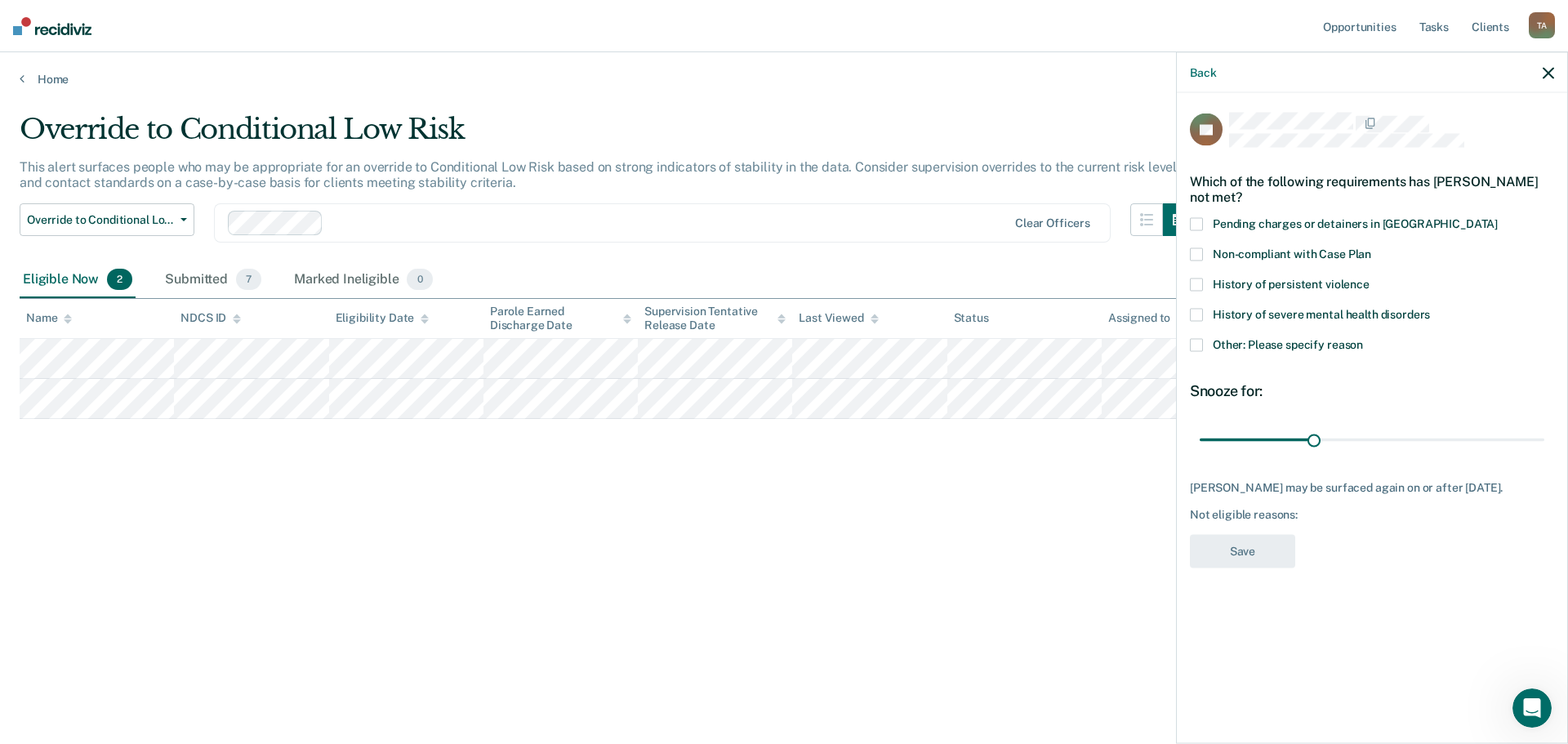
click at [1199, 344] on span at bounding box center [1196, 344] width 13 height 13
click at [1363, 338] on input "Other: Please specify reason" at bounding box center [1363, 338] width 0 height 0
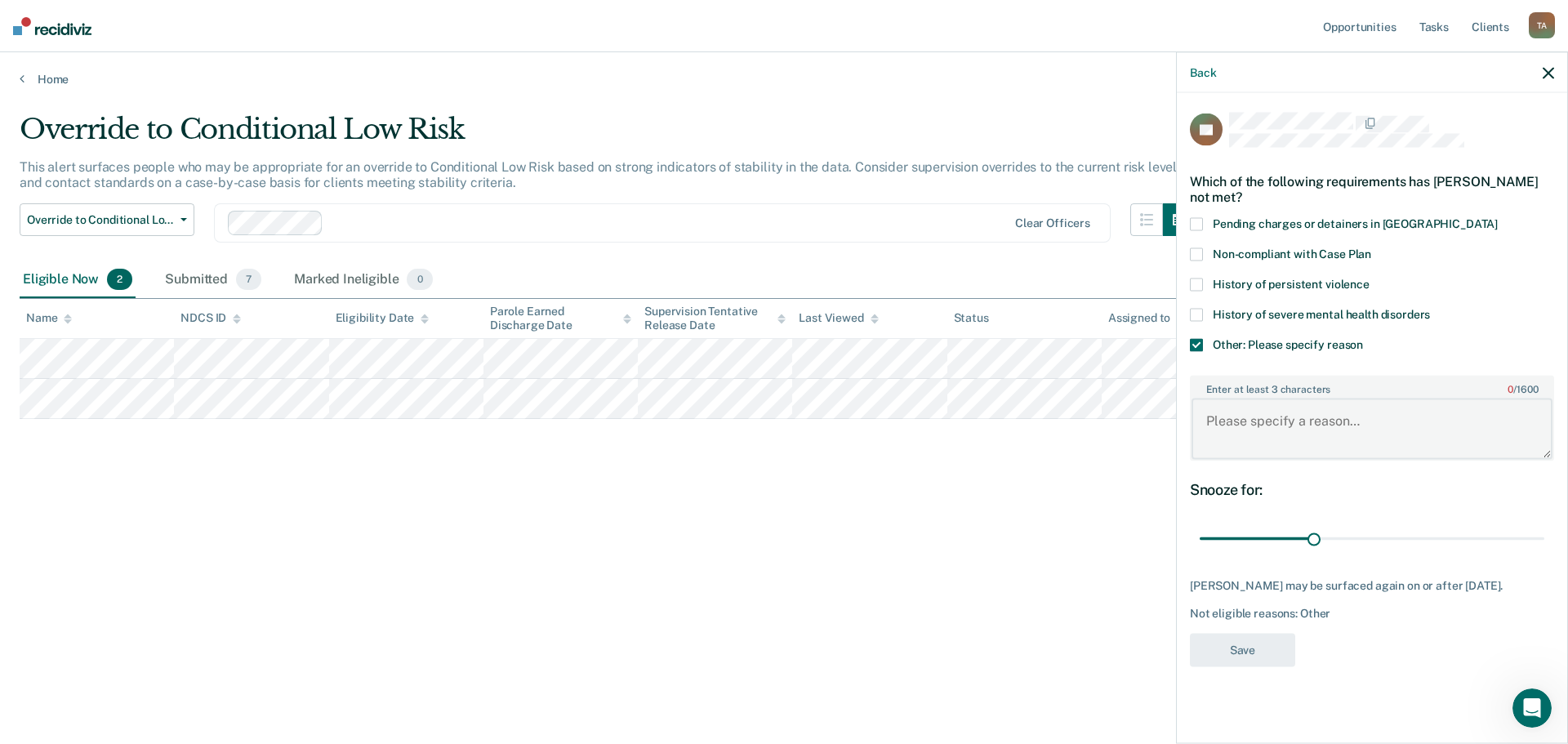
click at [1280, 434] on textarea "Enter at least 3 characters 0 / 1600" at bounding box center [1372, 428] width 360 height 61
type textarea "Under supervision less than one year."
drag, startPoint x: 1317, startPoint y: 538, endPoint x: 1346, endPoint y: 536, distance: 29.1
type input "38"
click at [1346, 536] on input "range" at bounding box center [1371, 538] width 345 height 29
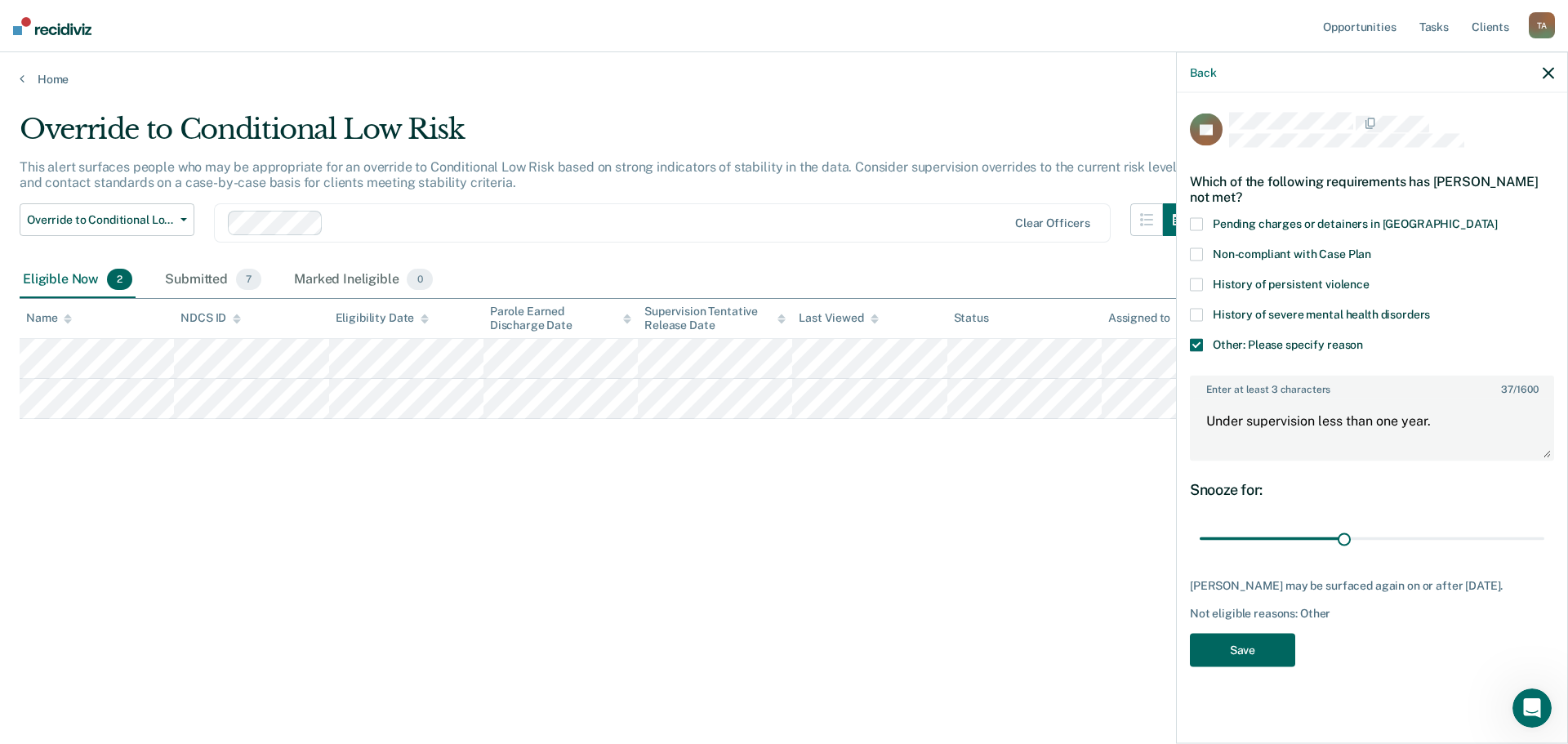
click at [1250, 662] on button "Save" at bounding box center [1242, 650] width 106 height 34
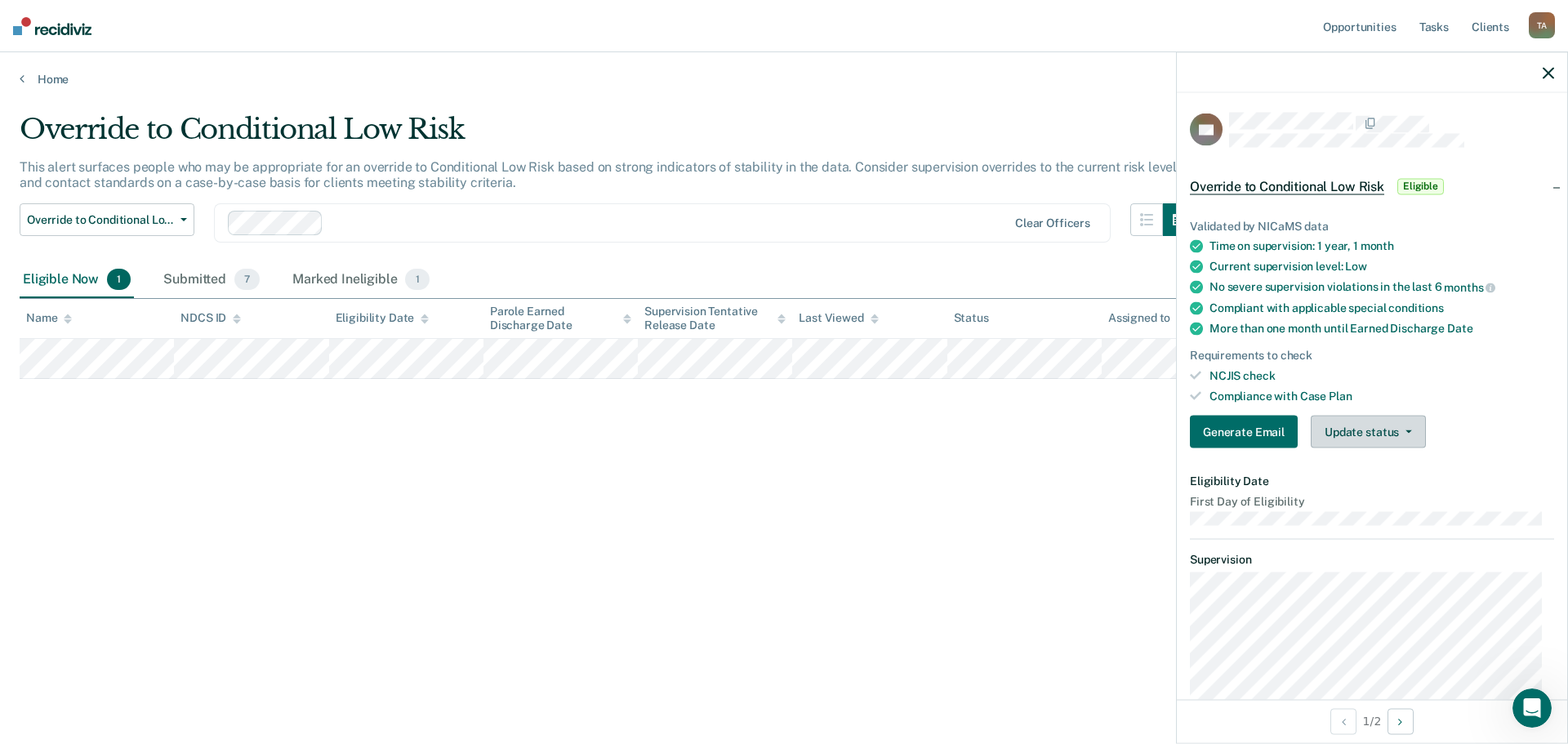
click at [1363, 428] on button "Update status" at bounding box center [1367, 431] width 115 height 33
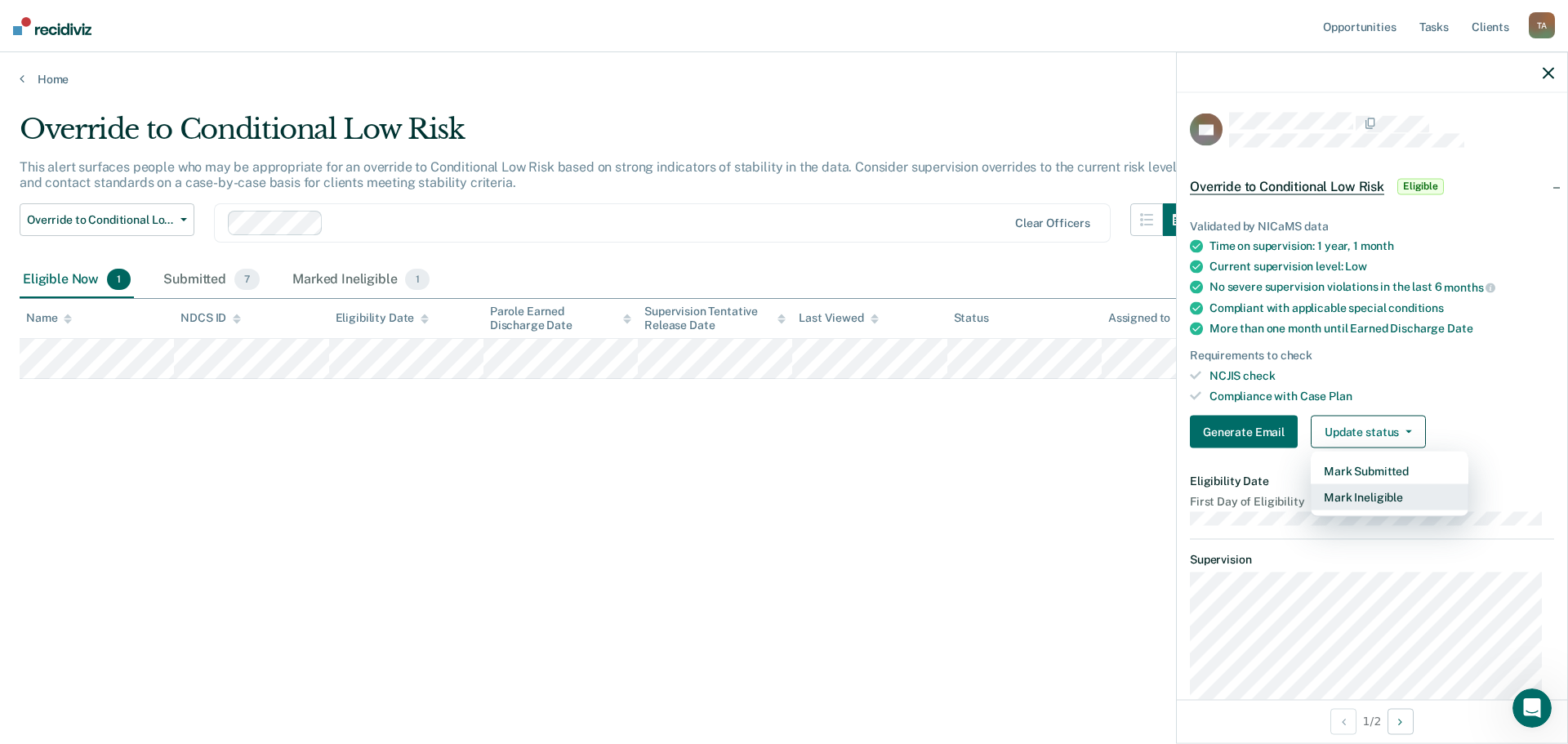
click at [1363, 497] on button "Mark Ineligible" at bounding box center [1389, 497] width 158 height 26
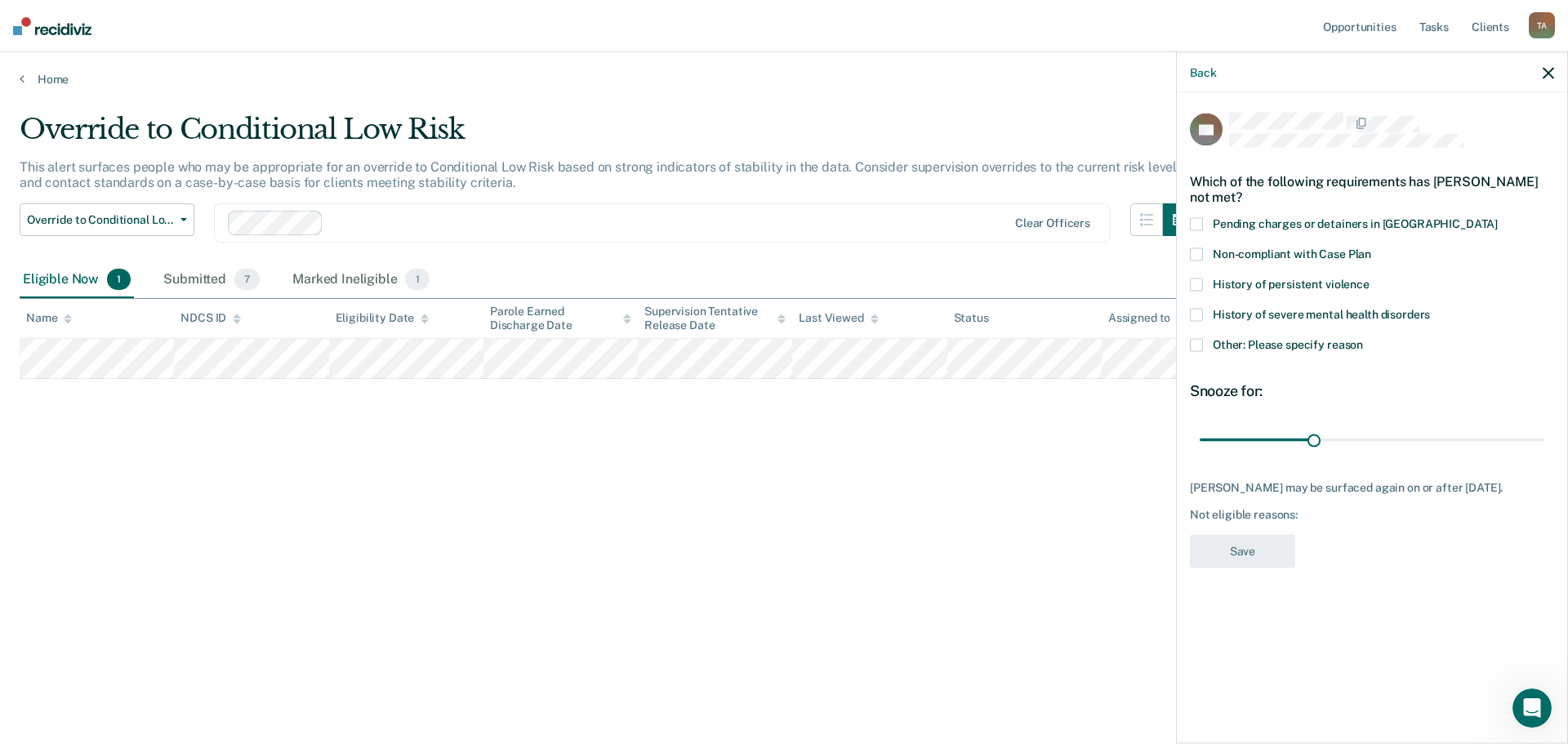
click at [1199, 256] on span at bounding box center [1196, 254] width 13 height 13
click at [1371, 247] on input "Non-compliant with Case Plan" at bounding box center [1371, 247] width 0 height 0
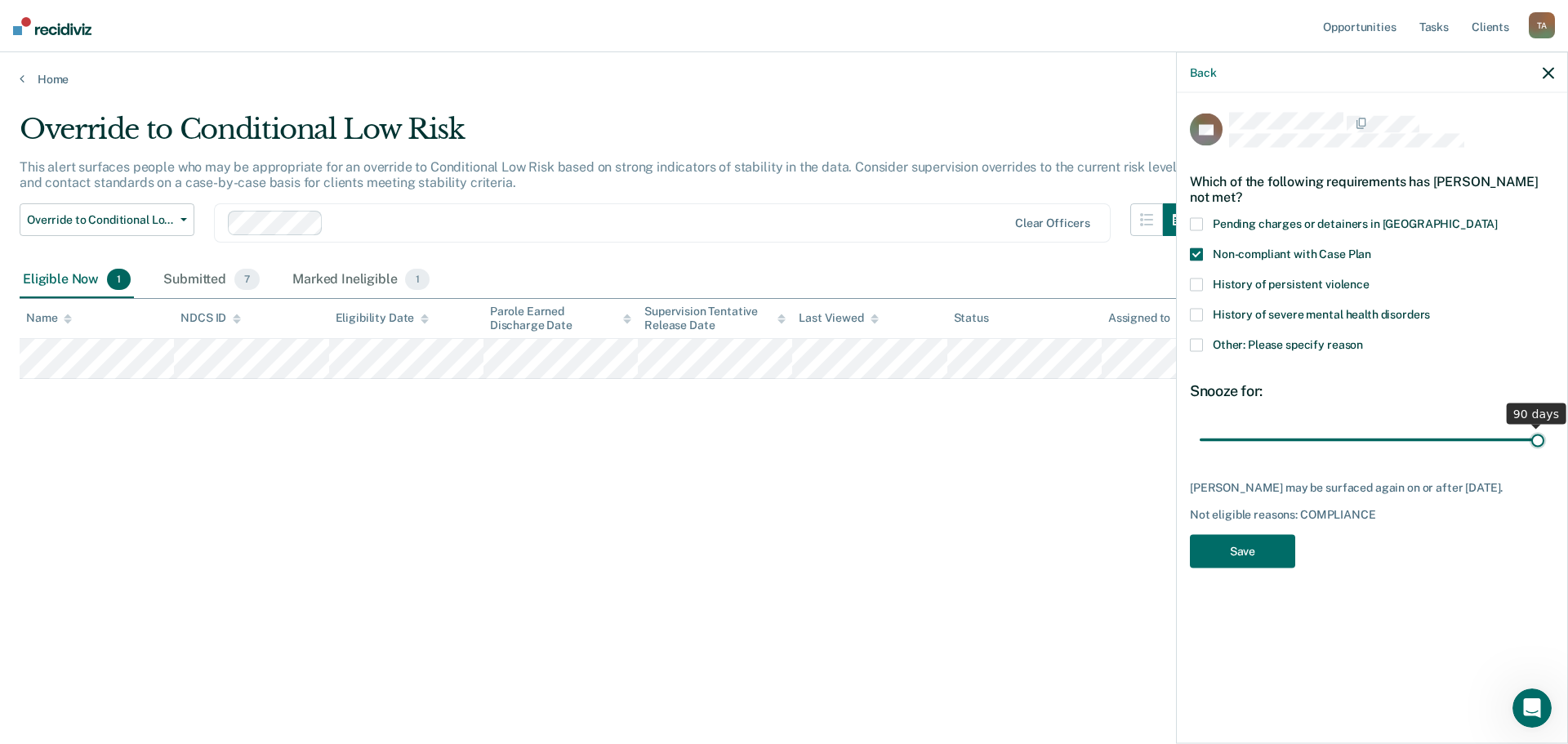
drag, startPoint x: 1314, startPoint y: 439, endPoint x: 1547, endPoint y: 431, distance: 233.1
type input "90"
click at [1544, 431] on input "range" at bounding box center [1371, 440] width 345 height 29
click at [1236, 562] on button "Save" at bounding box center [1242, 551] width 106 height 34
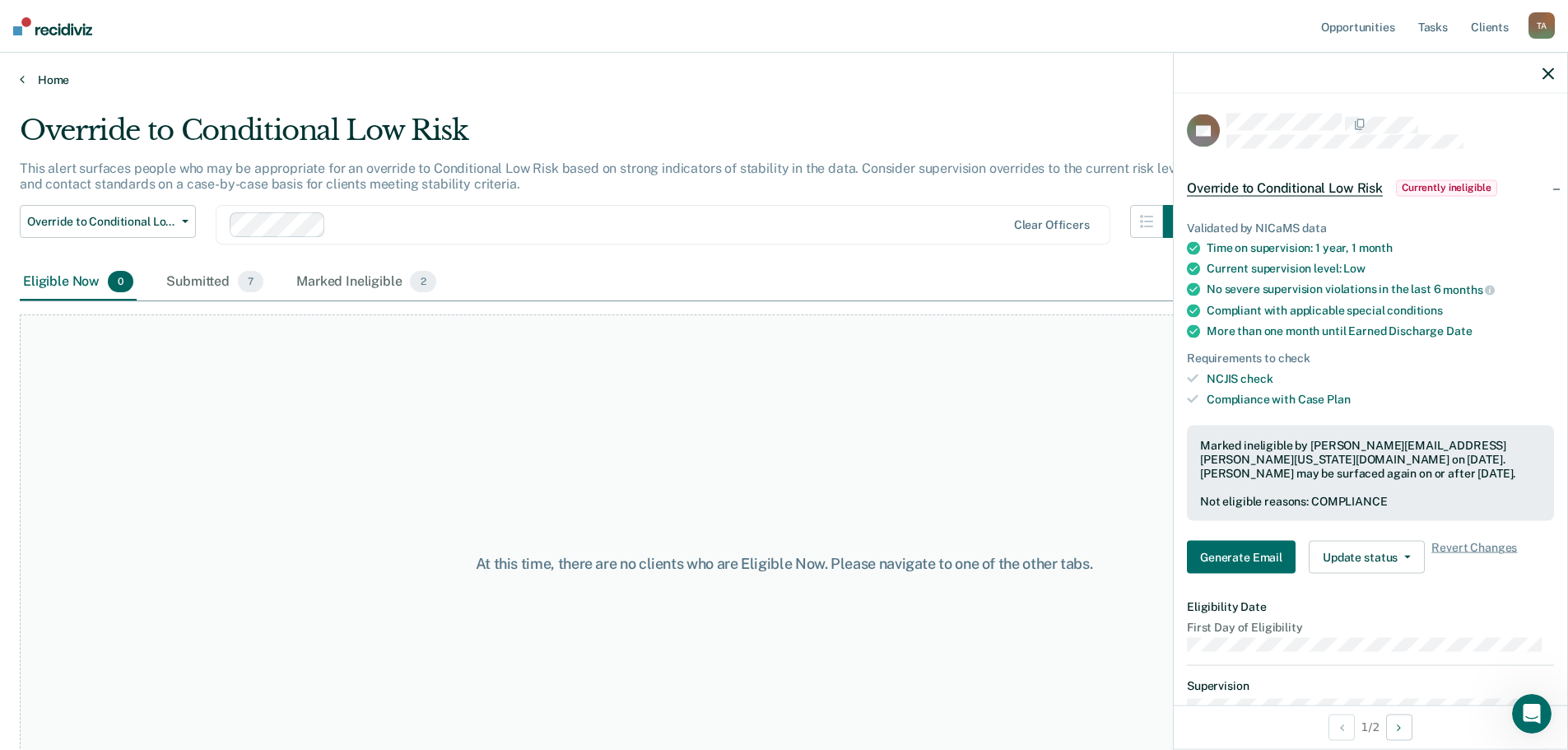
click at [49, 83] on link "Home" at bounding box center [784, 80] width 1528 height 15
